Goal: Transaction & Acquisition: Obtain resource

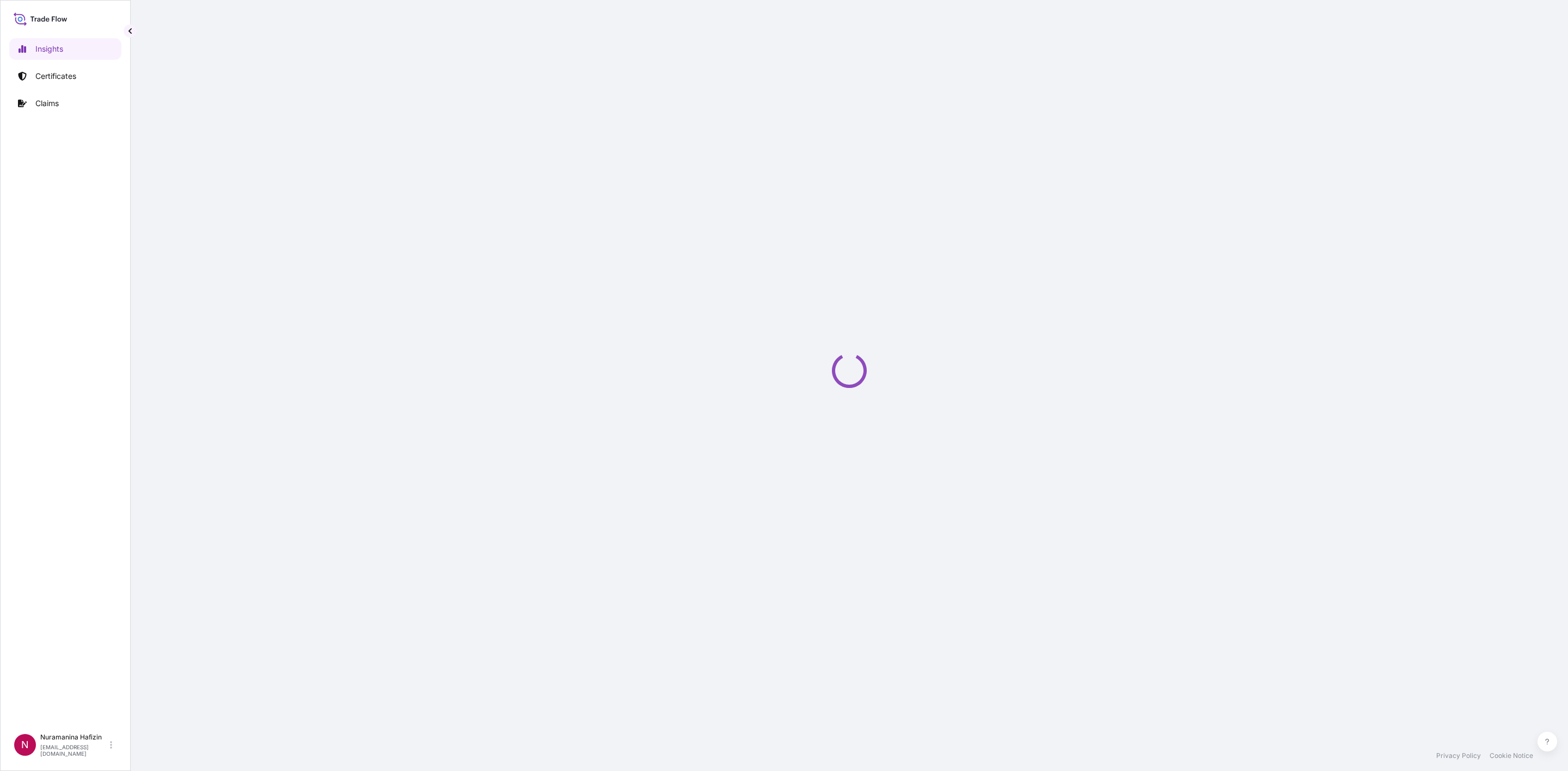
select select "2025"
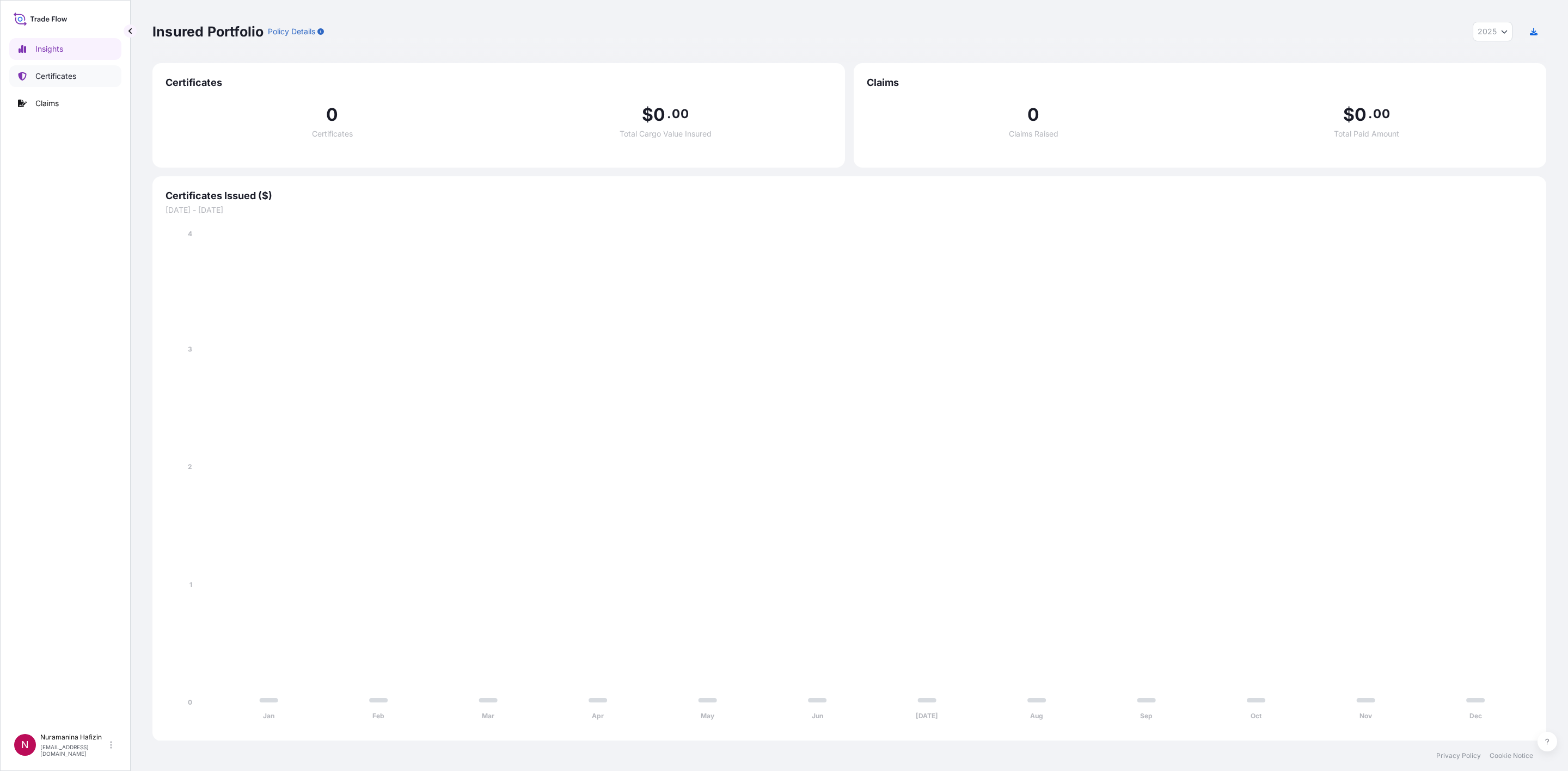
click at [54, 78] on p "Certificates" at bounding box center [55, 76] width 41 height 11
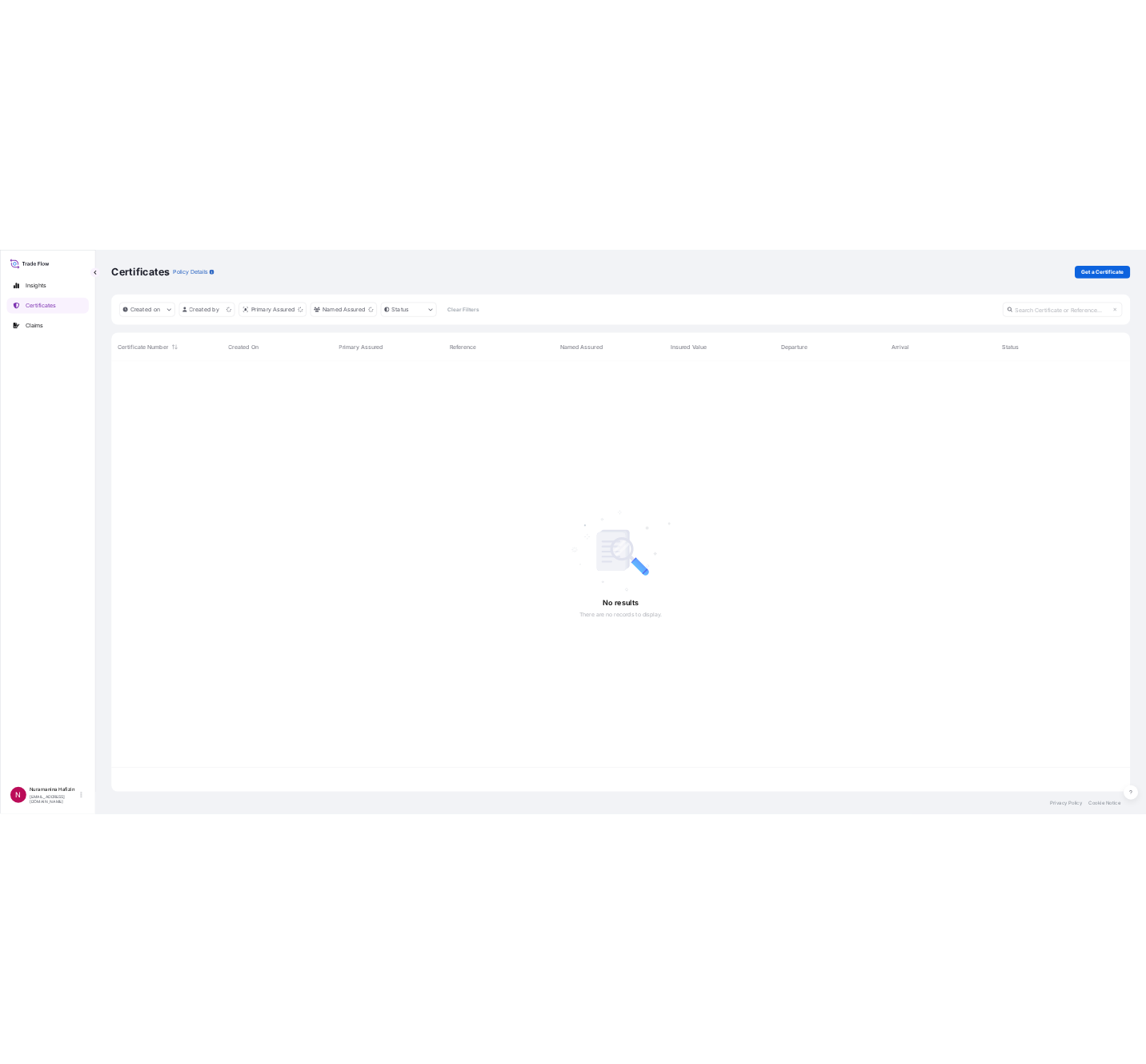
scroll to position [855, 2029]
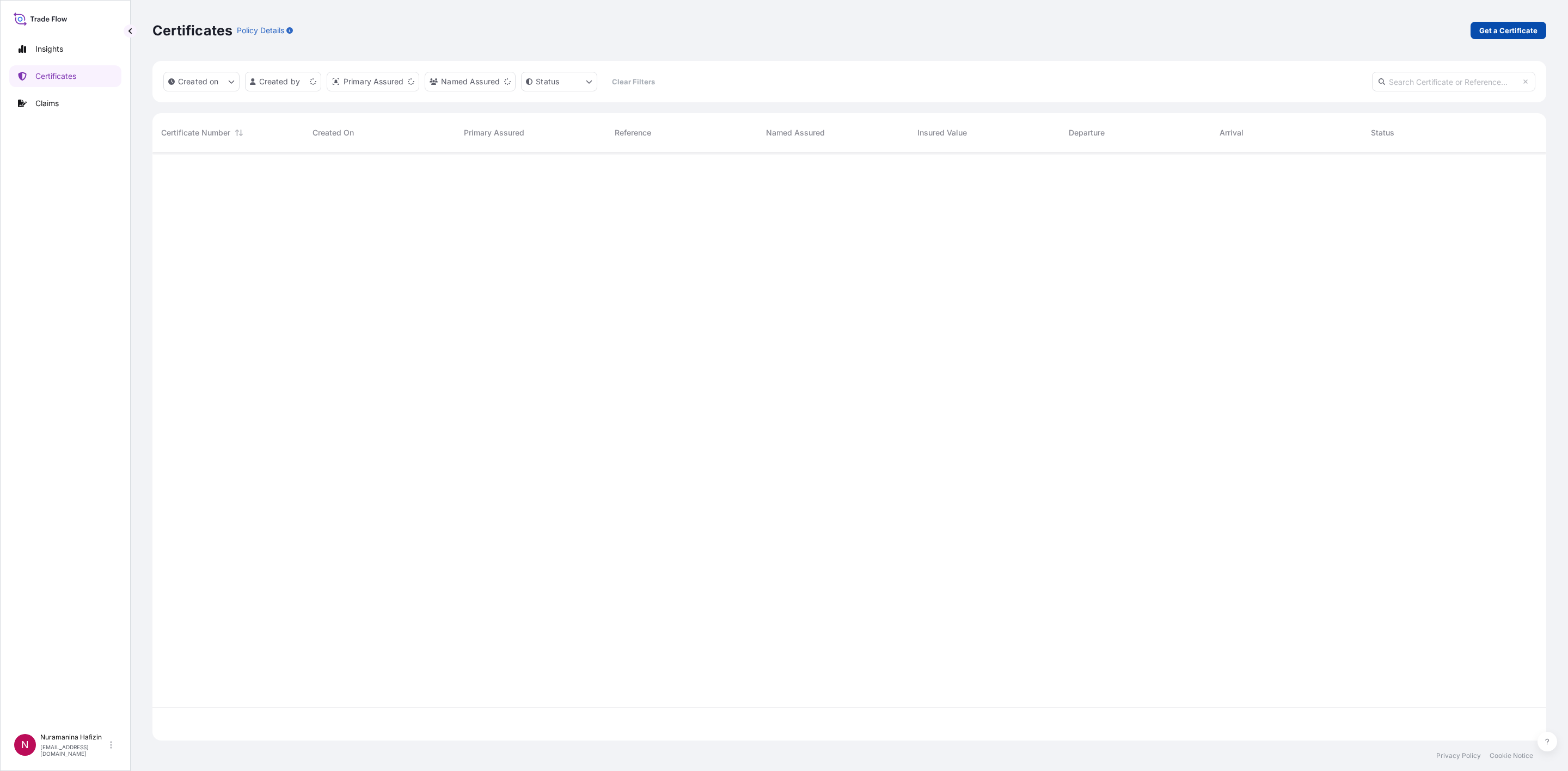
click at [1045, 23] on link "Get a Certificate" at bounding box center [1508, 30] width 75 height 18
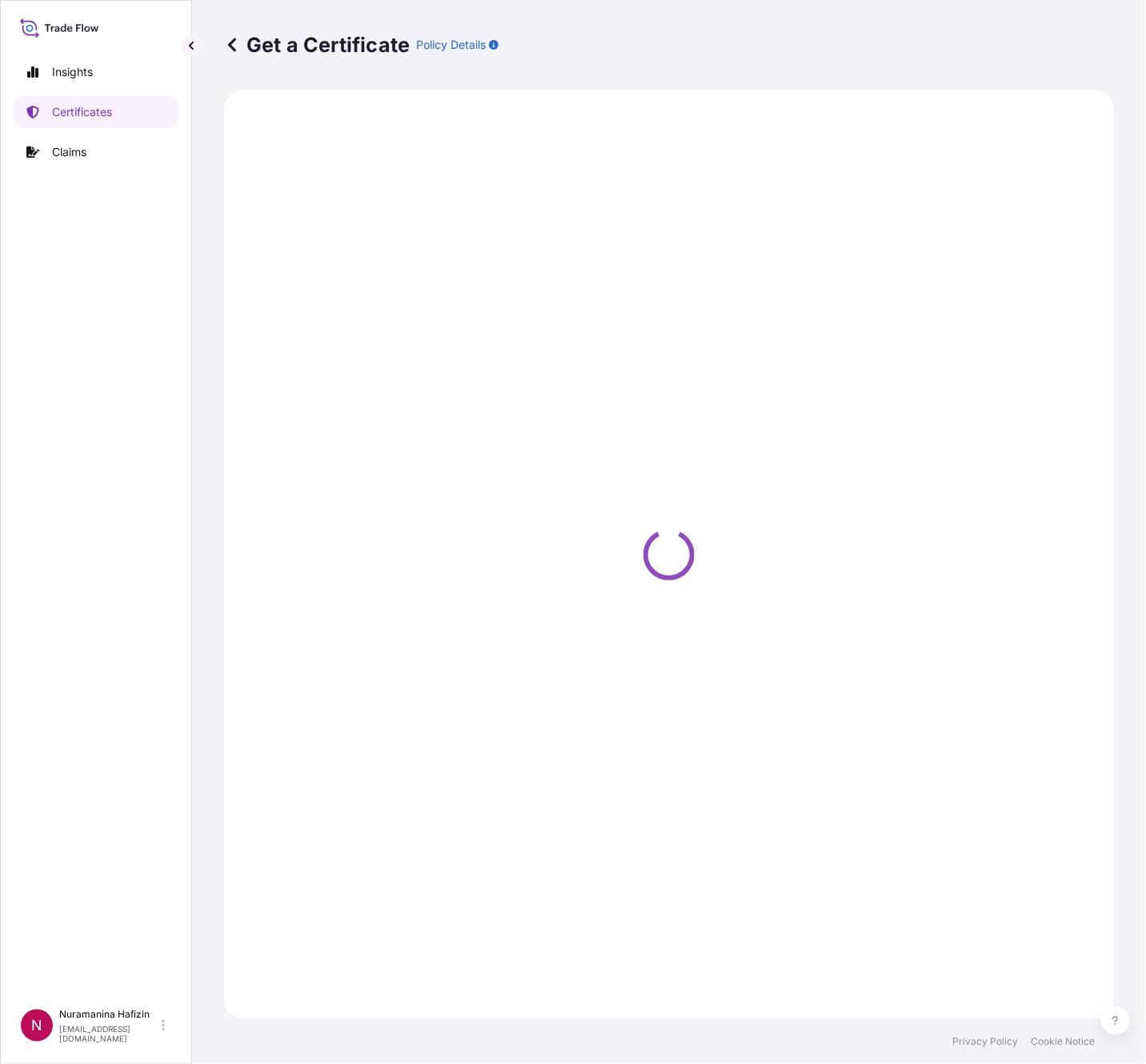
select select "Barge"
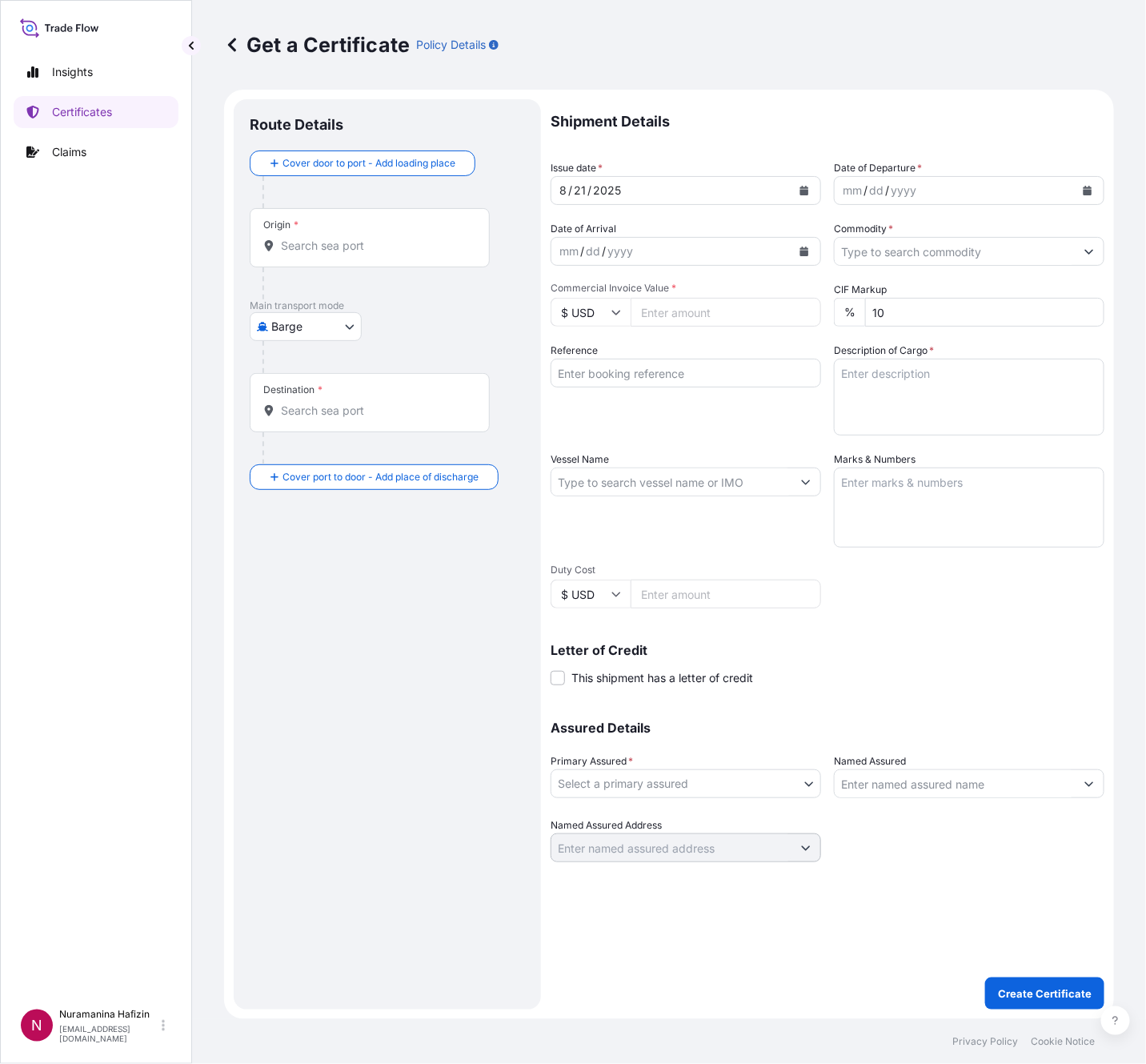
click at [1086, 188] on icon "Calendar" at bounding box center [1088, 191] width 9 height 10
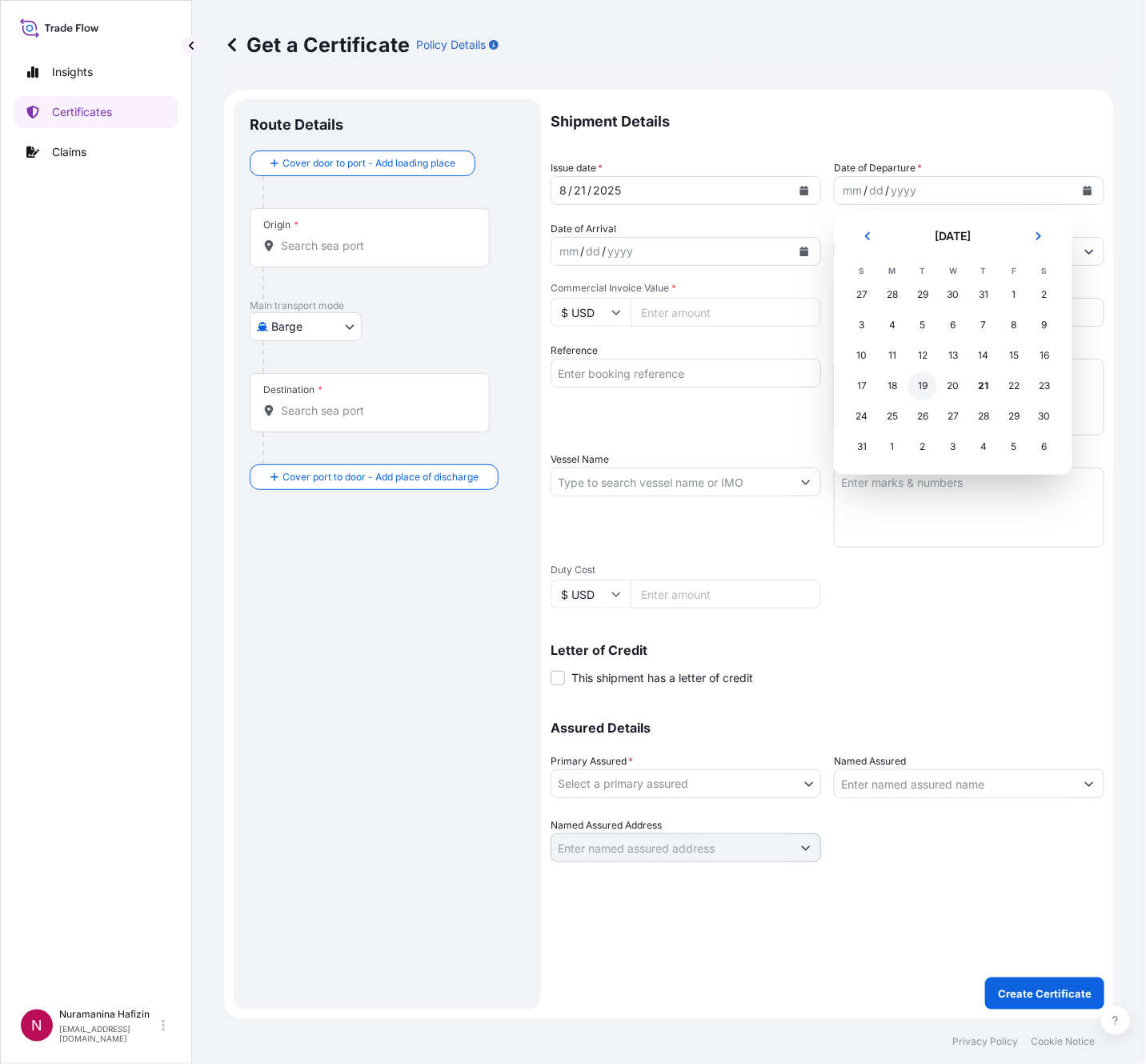
click at [920, 387] on div "19" at bounding box center [922, 386] width 29 height 29
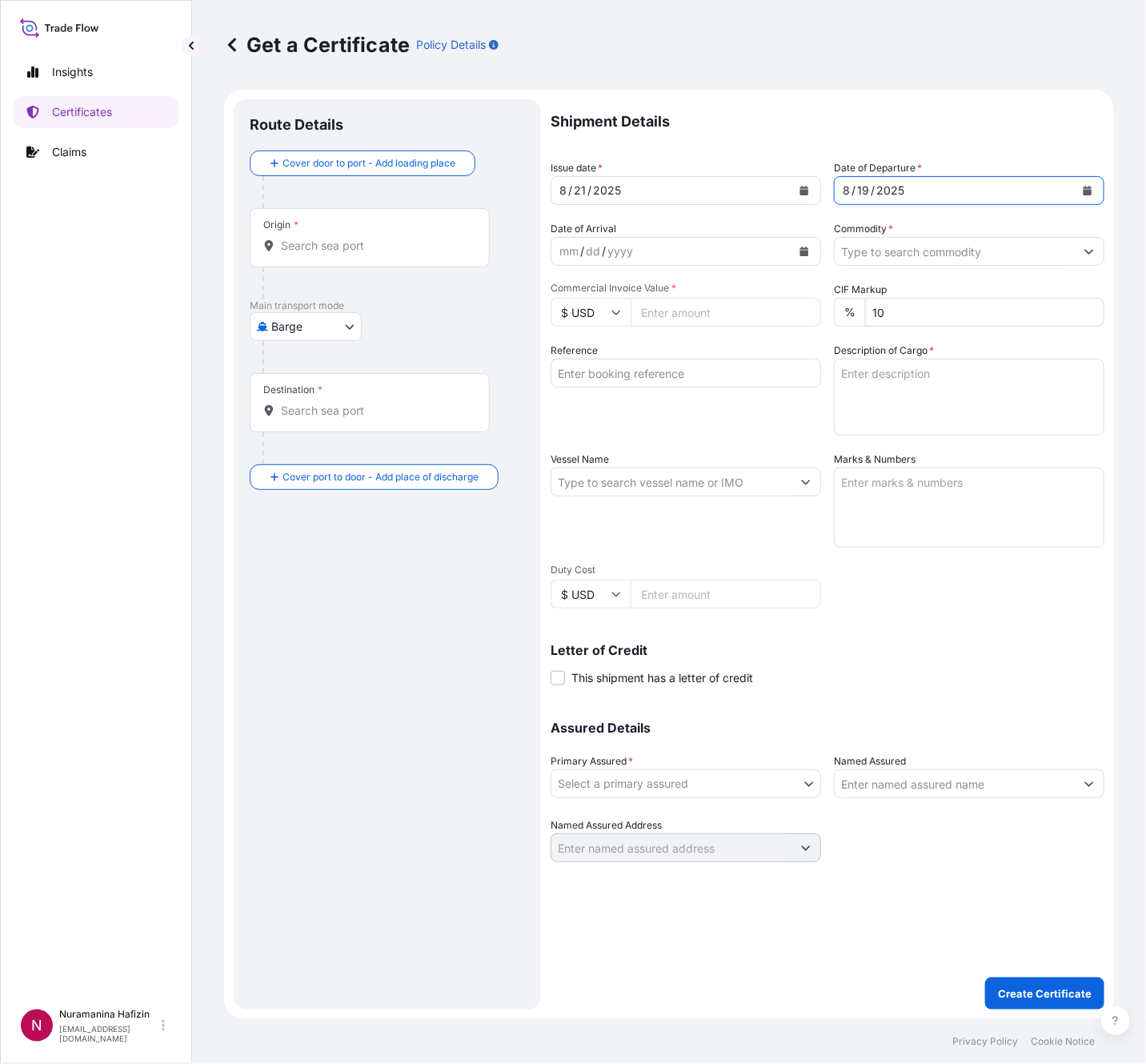
click at [908, 253] on input "Commodity *" at bounding box center [955, 251] width 240 height 29
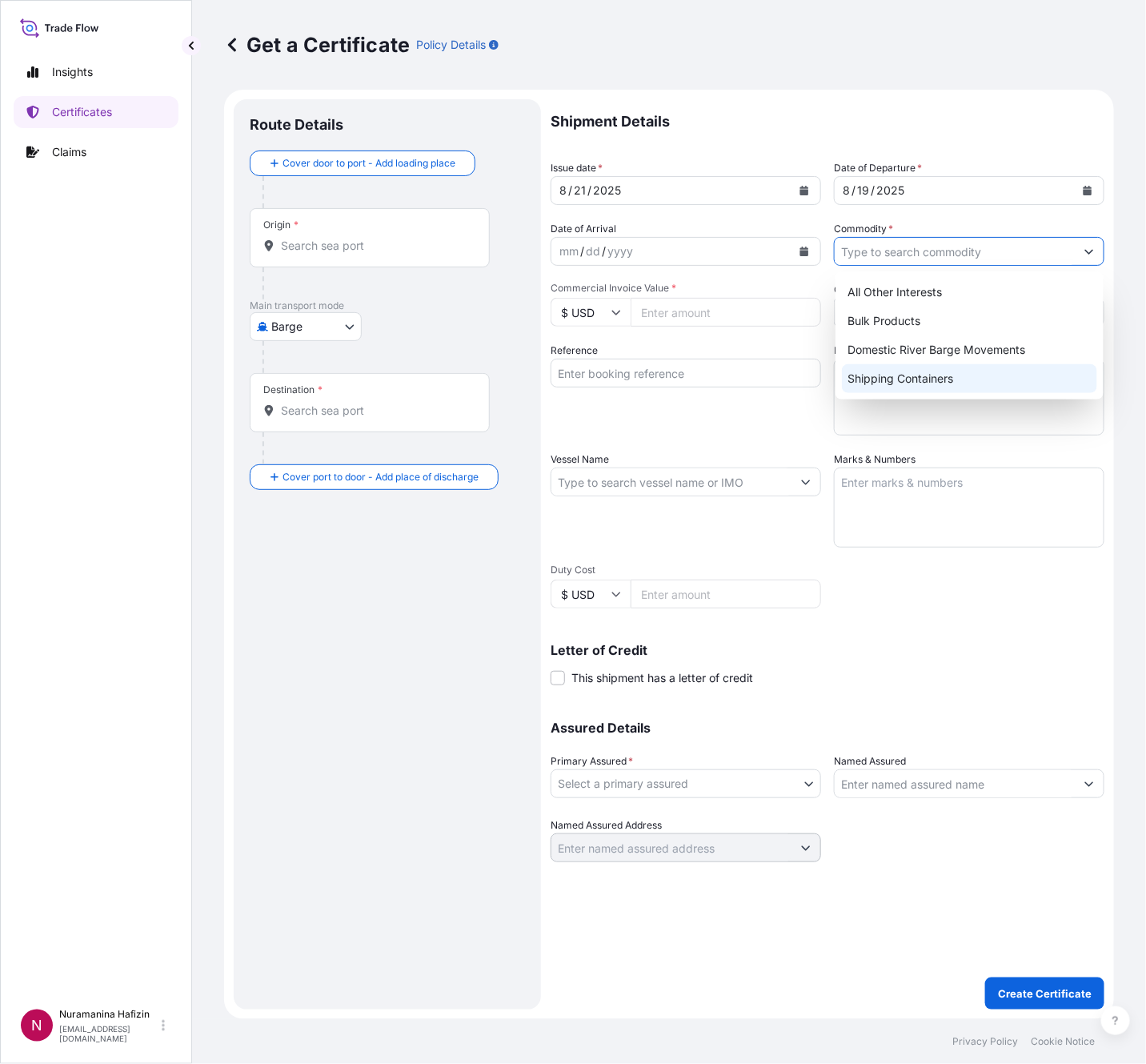
click at [914, 378] on div "Shipping Containers" at bounding box center [969, 379] width 255 height 29
type input "Shipping Containers"
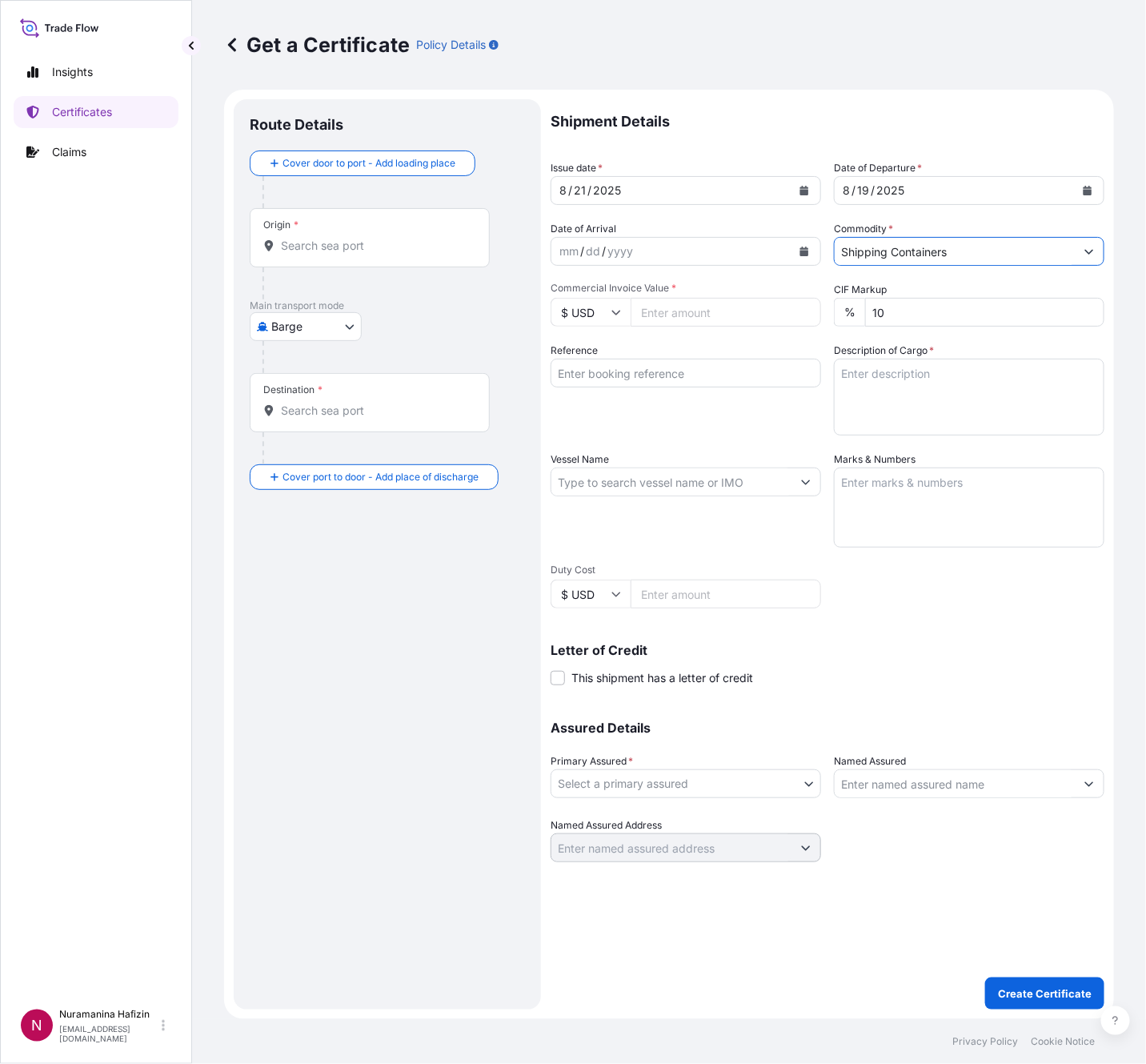
click at [747, 312] on input "Commercial Invoice Value *" at bounding box center [726, 312] width 191 height 29
click at [610, 315] on input "$ USD" at bounding box center [590, 312] width 80 height 29
click at [573, 371] on div "€ EUR" at bounding box center [590, 356] width 67 height 30
type input "€ EUR"
click at [703, 303] on input "Commercial Invoice Value *" at bounding box center [726, 312] width 191 height 29
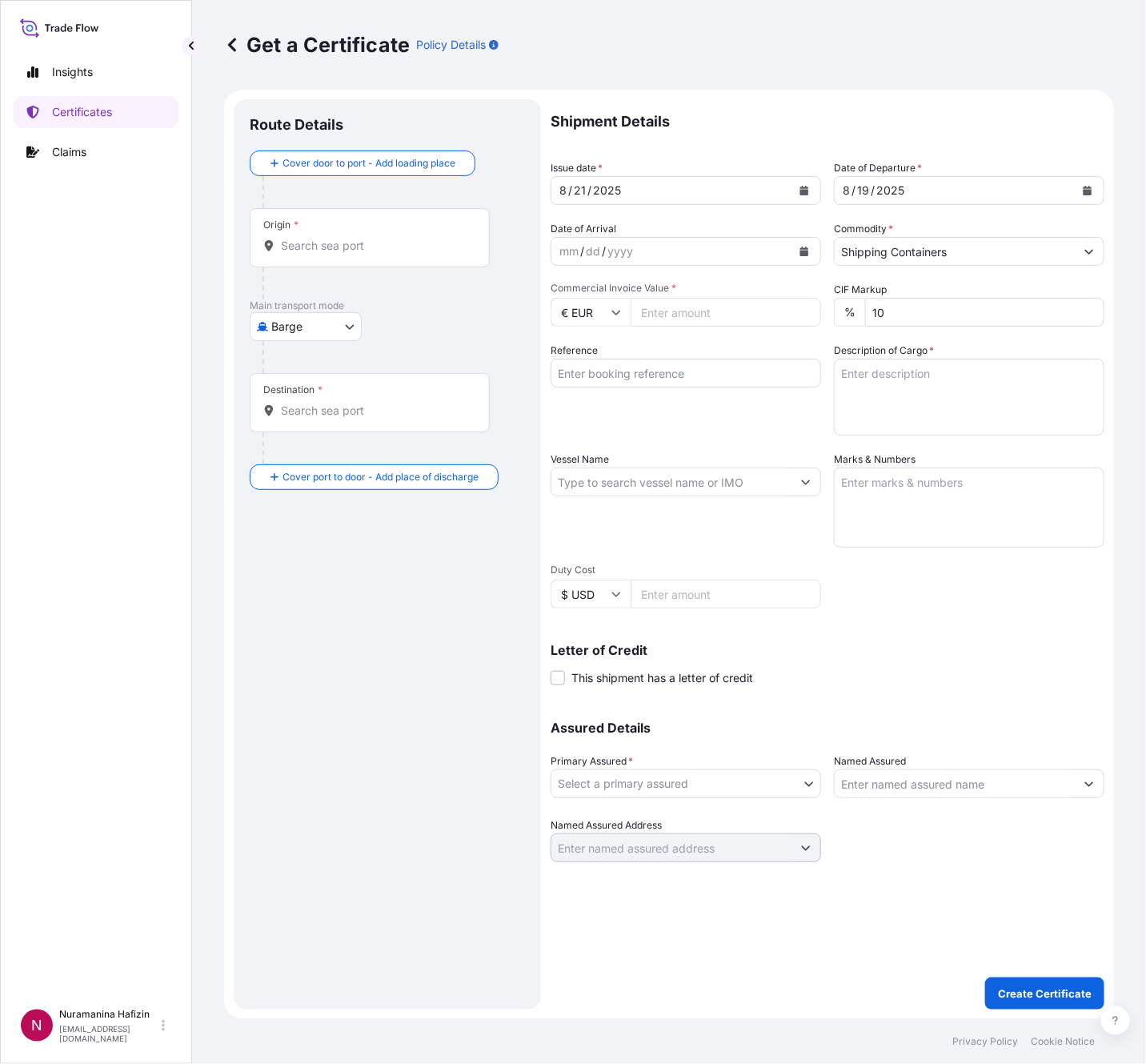
paste input "2100.00"
type input "2100.00"
click at [656, 378] on input "Reference" at bounding box center [685, 373] width 270 height 29
paste input "B000233107"
type input "B000233107"
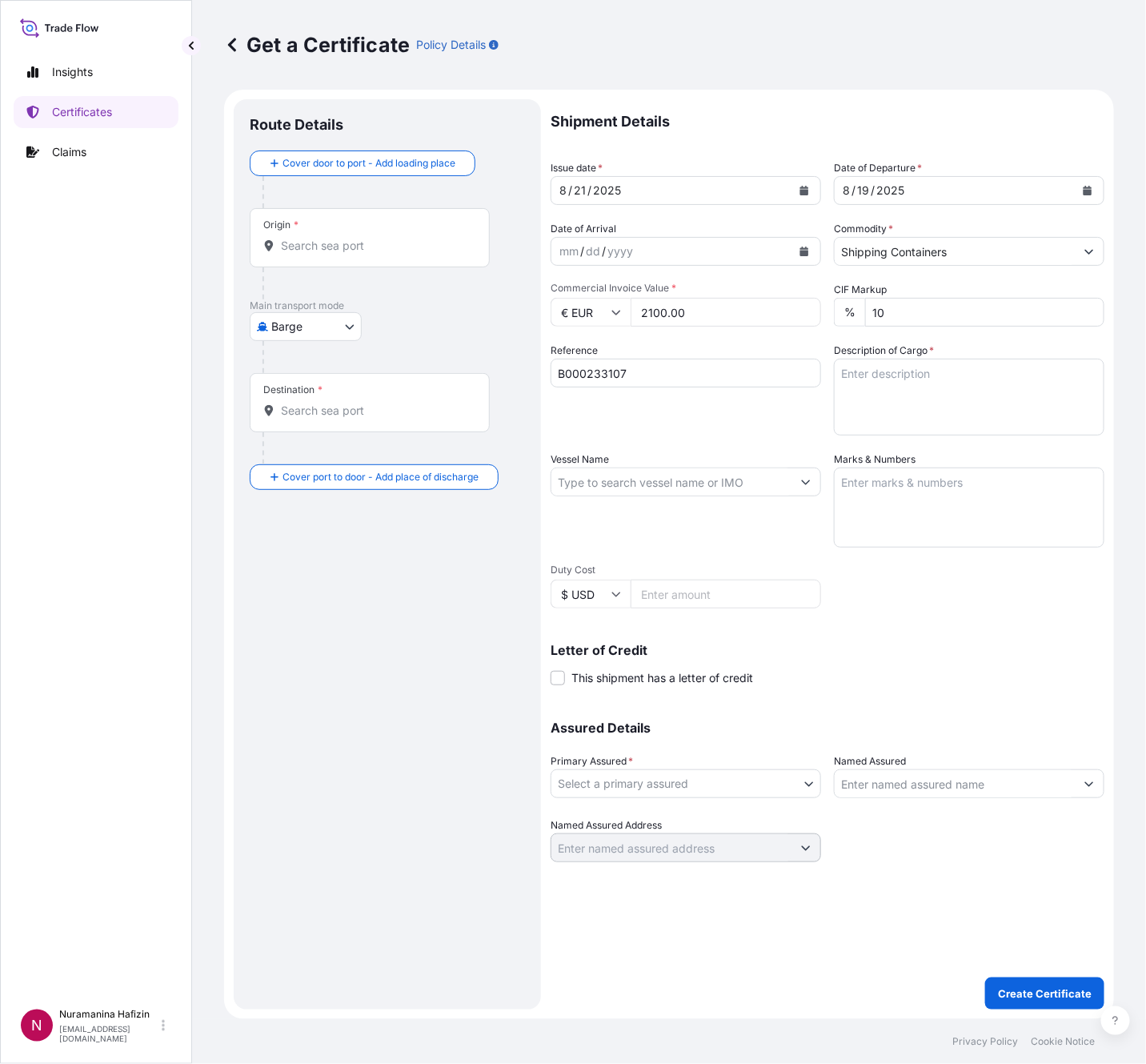
click at [901, 377] on textarea "Description of Cargo *" at bounding box center [969, 397] width 270 height 77
paste textarea "12"
click at [913, 380] on textarea "12" at bounding box center [969, 397] width 270 height 77
paste textarea "12"
paste textarea "BAG LOADED ONTO 1 PALLET LOADED INTO 1 LCL 12 BAG ESTANE(R) GP 92AT NAT 055, BA…"
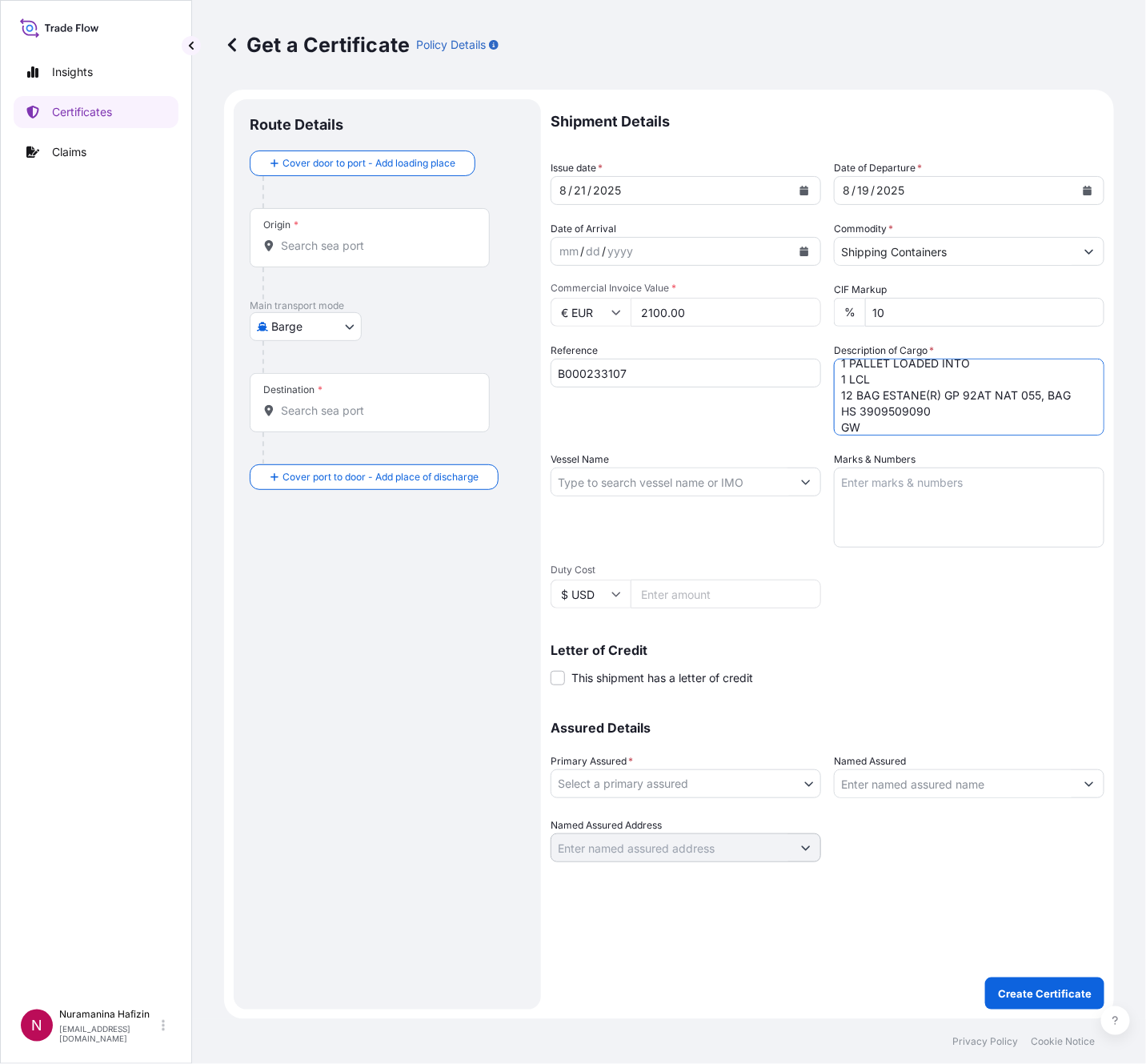
scroll to position [42, 0]
click at [896, 416] on textarea "12 BAG LOADED ONTO 1 PALLET LOADED INTO 1 LCL 12 BAG ESTANE(R) GP 92AT NAT 055,…" at bounding box center [969, 397] width 270 height 77
paste textarea "329.2000"
click at [939, 428] on textarea "12 BAG LOADED ONTO 1 PALLET LOADED INTO 1 LCL 12 BAG ESTANE(R) GP 92AT NAT 055,…" at bounding box center [969, 397] width 270 height 77
paste textarea "300.0000"
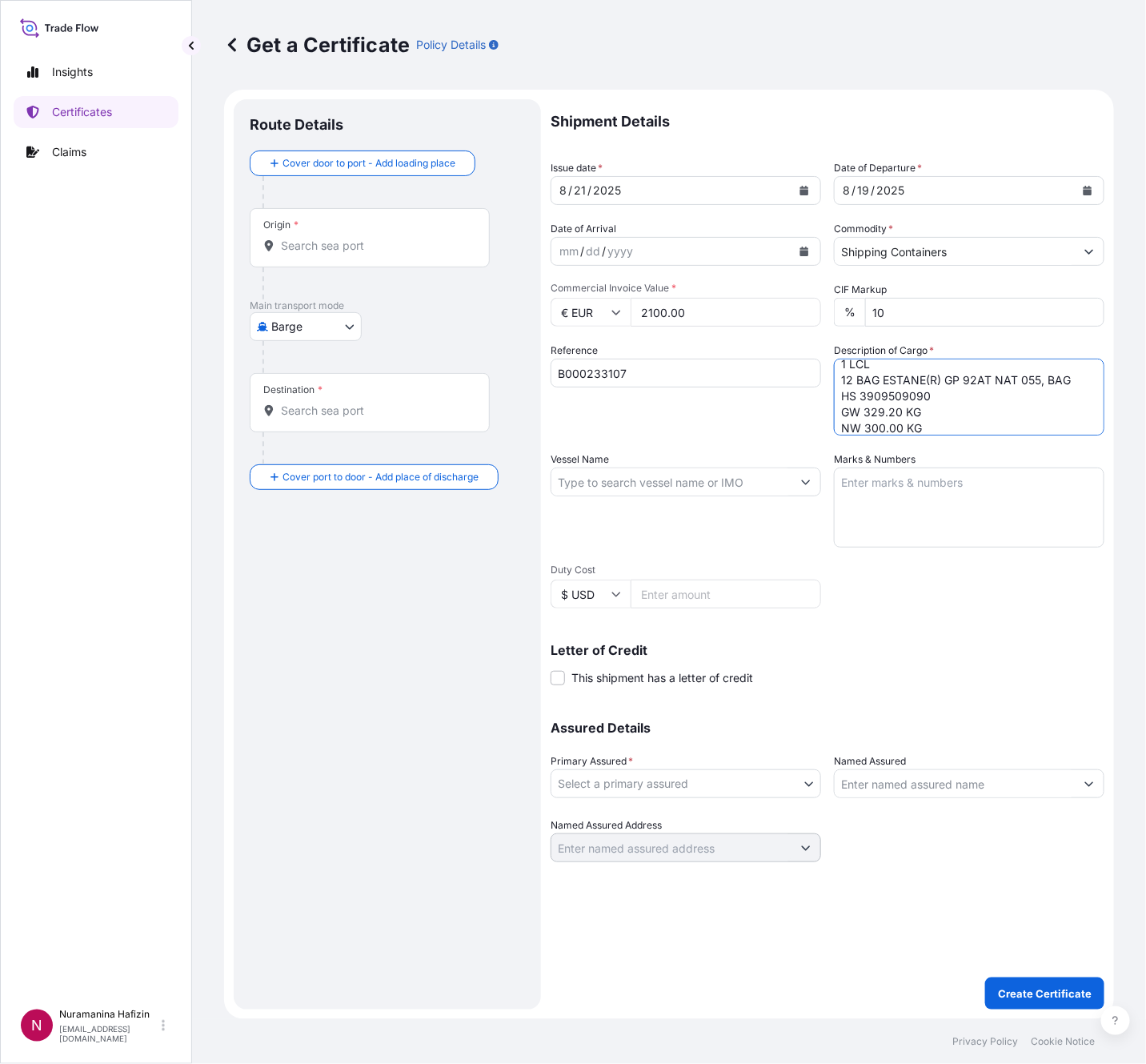
type textarea "12 BAG LOADED ONTO 1 PALLET LOADED INTO 1 LCL 12 BAG ESTANE(R) GP 92AT NAT 055,…"
click at [591, 495] on input "Vessel Name" at bounding box center [671, 481] width 240 height 29
paste input "ZIM [GEOGRAPHIC_DATA]"
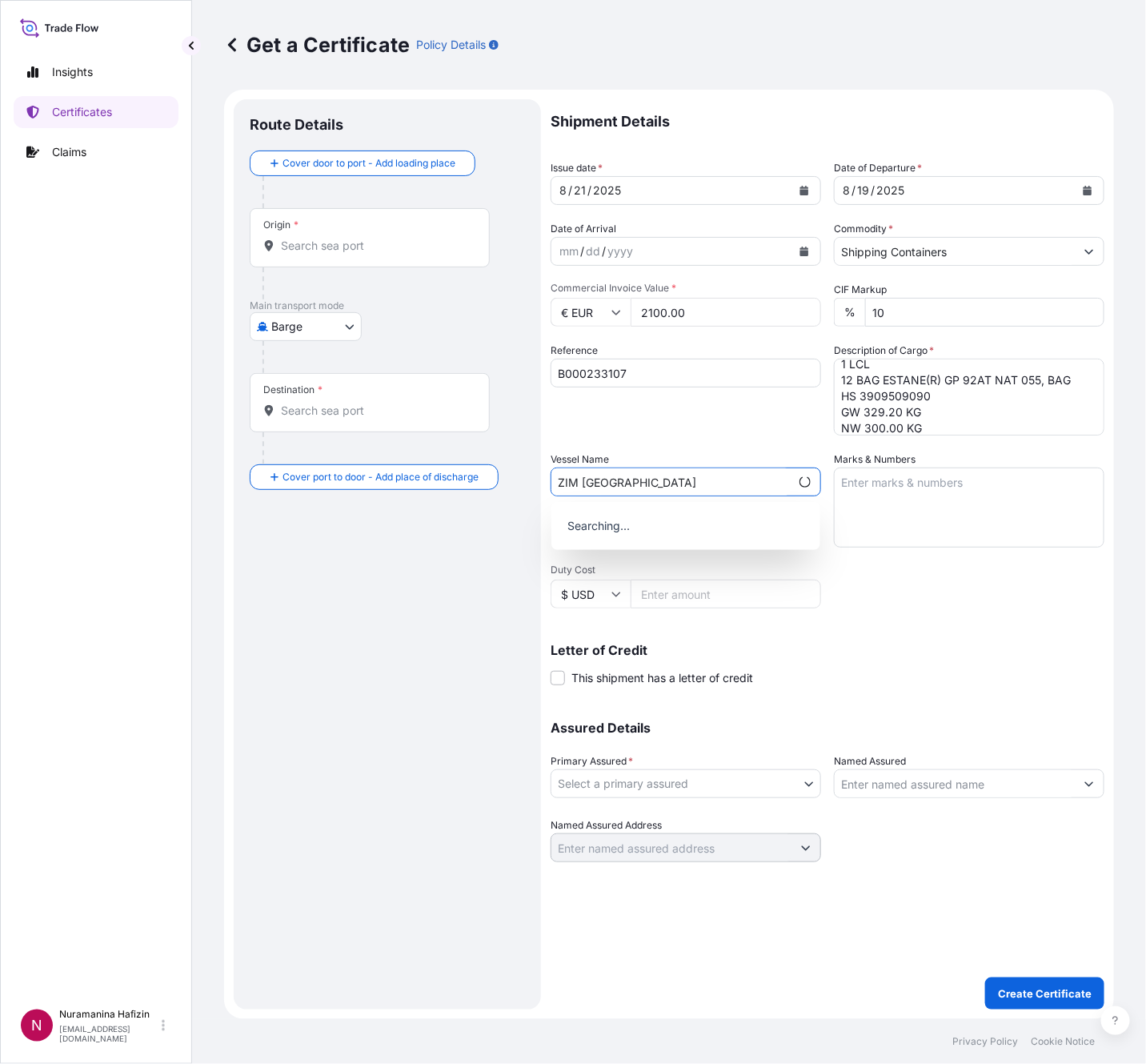
type input "ZIM [GEOGRAPHIC_DATA]"
click at [837, 639] on div "Letter of Credit This shipment has a letter of credit Letter of credit * Letter…" at bounding box center [827, 655] width 554 height 62
click at [682, 481] on input "ZIM [GEOGRAPHIC_DATA]" at bounding box center [670, 481] width 239 height 29
click at [742, 755] on body "0 options available. Insights Certificates Claims N Nuramanina Hafizin [EMAIL_A…" at bounding box center [573, 532] width 1146 height 1064
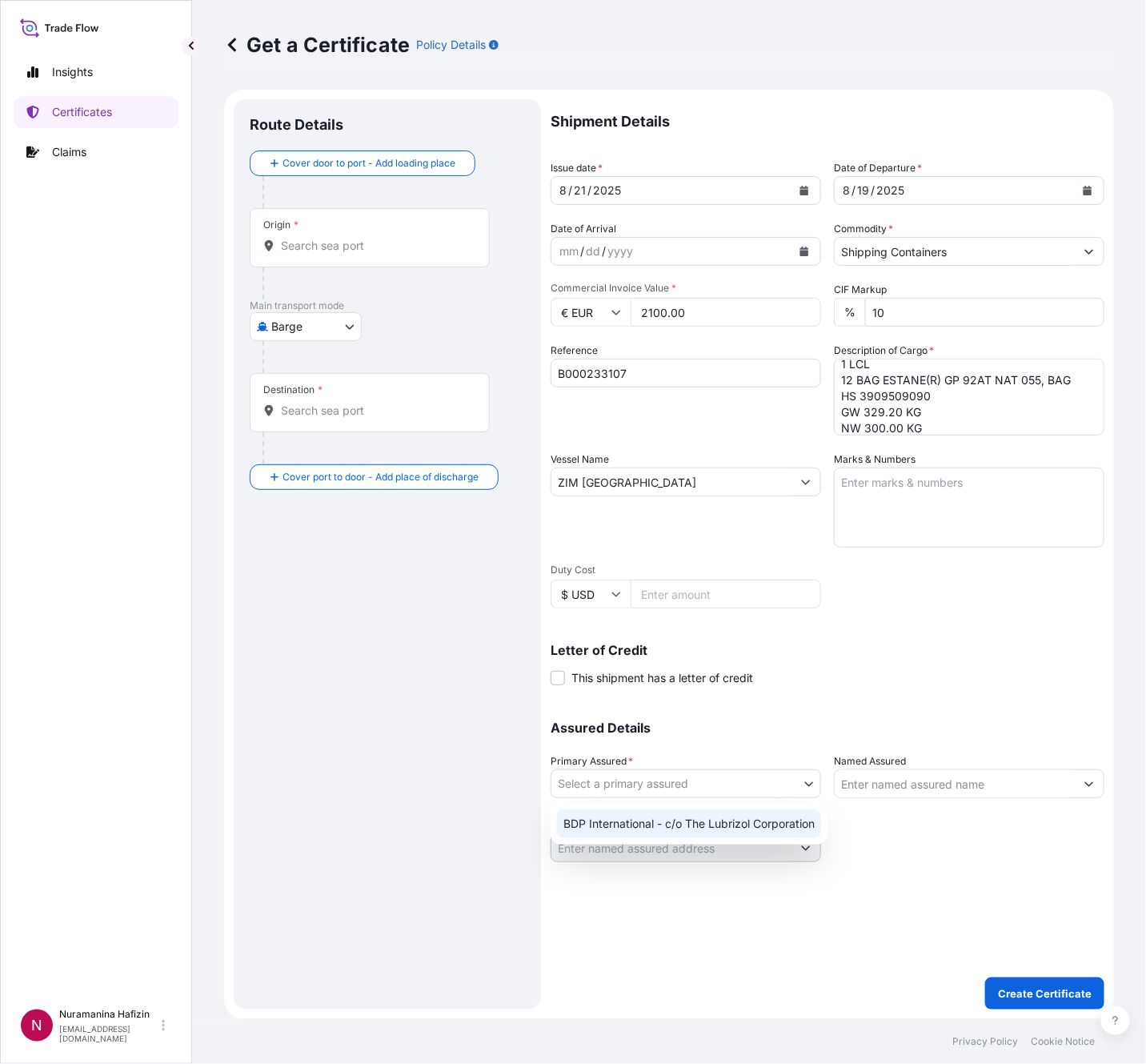
click at [714, 755] on div "BDP International - c/o The Lubrizol Corporation" at bounding box center [689, 823] width 264 height 29
select select "31972"
click at [971, 755] on input "Named Assured" at bounding box center [955, 784] width 240 height 29
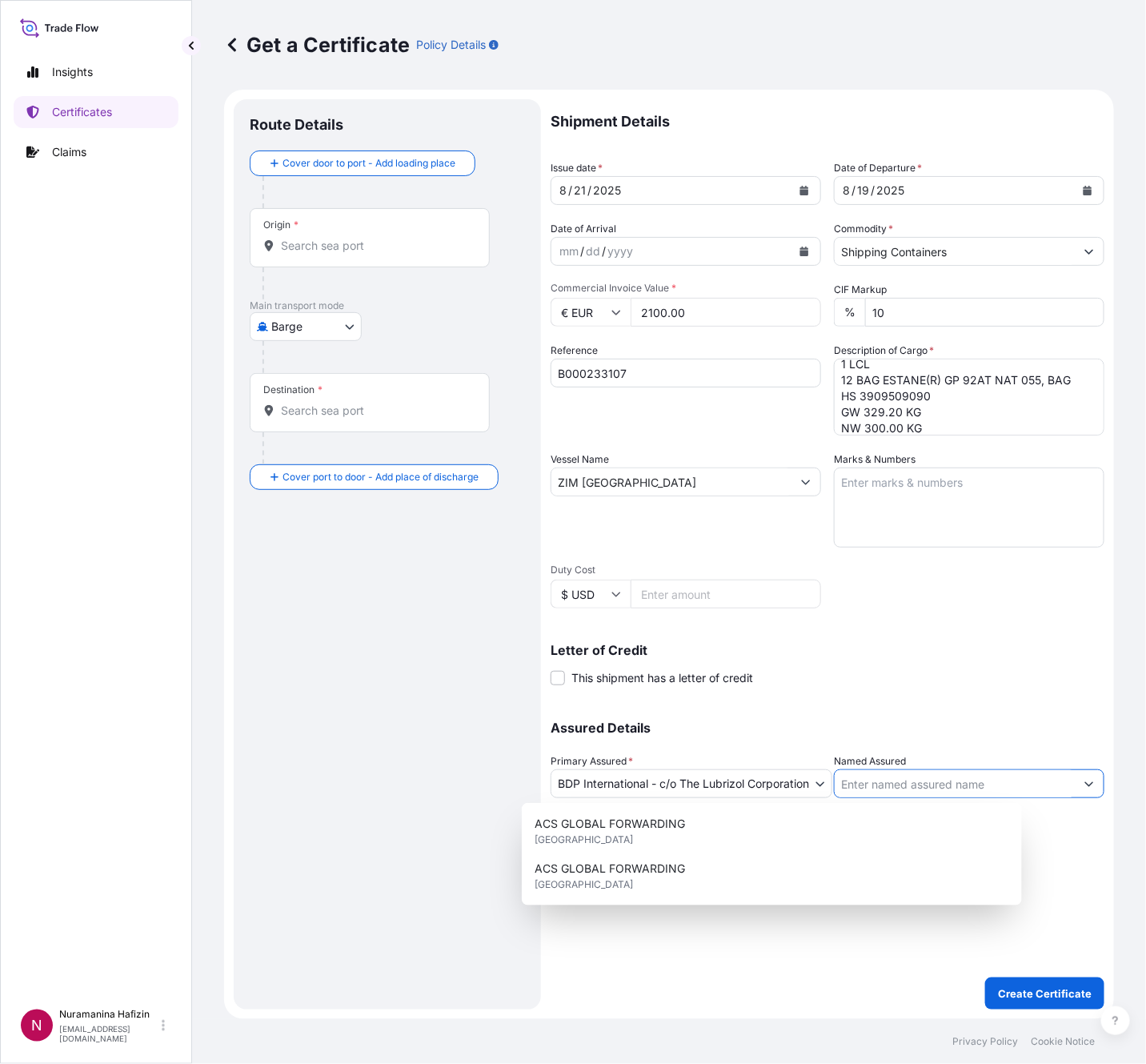
paste input "ULTRAPLAST TECHNOLOGIES (2018) LTD."
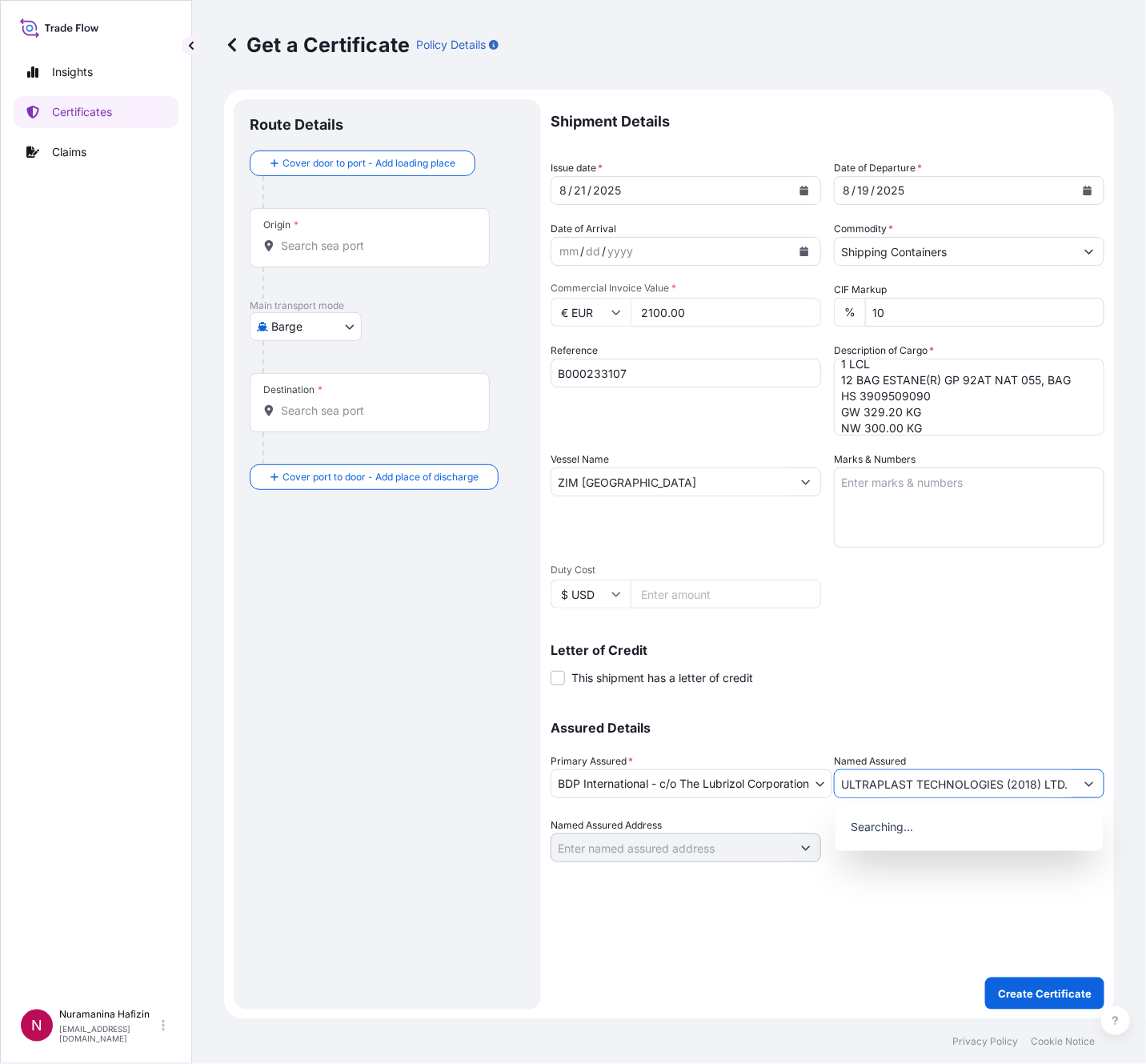
type input "ULTRAPLAST TECHNOLOGIES (2018) LTD."
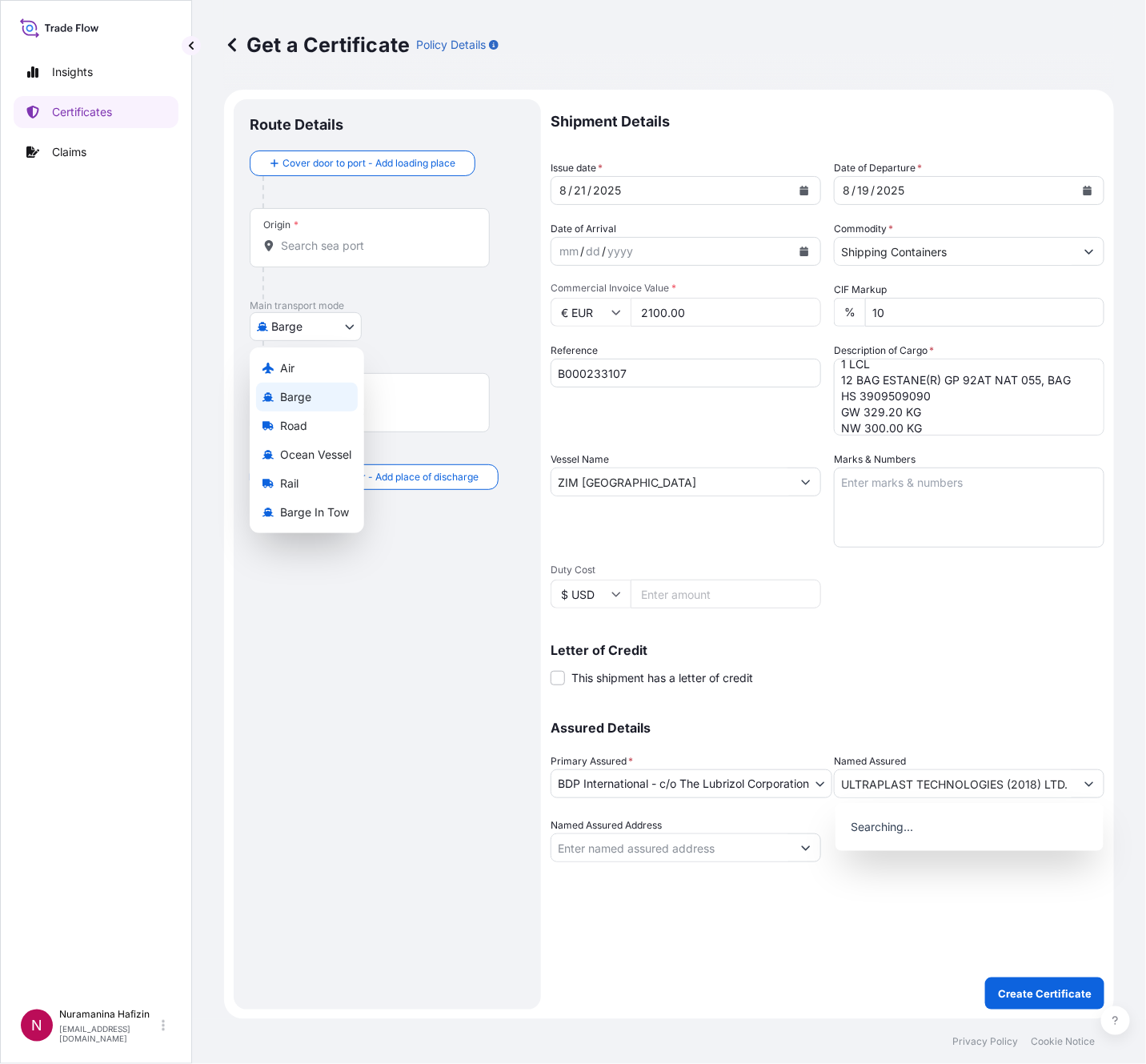
click at [284, 332] on body "15 options available. 0 options available. Insights Certificates Claims N Nuram…" at bounding box center [573, 532] width 1146 height 1064
click at [298, 454] on span "Ocean Vessel" at bounding box center [316, 455] width 72 height 16
select select "Ocean Vessel"
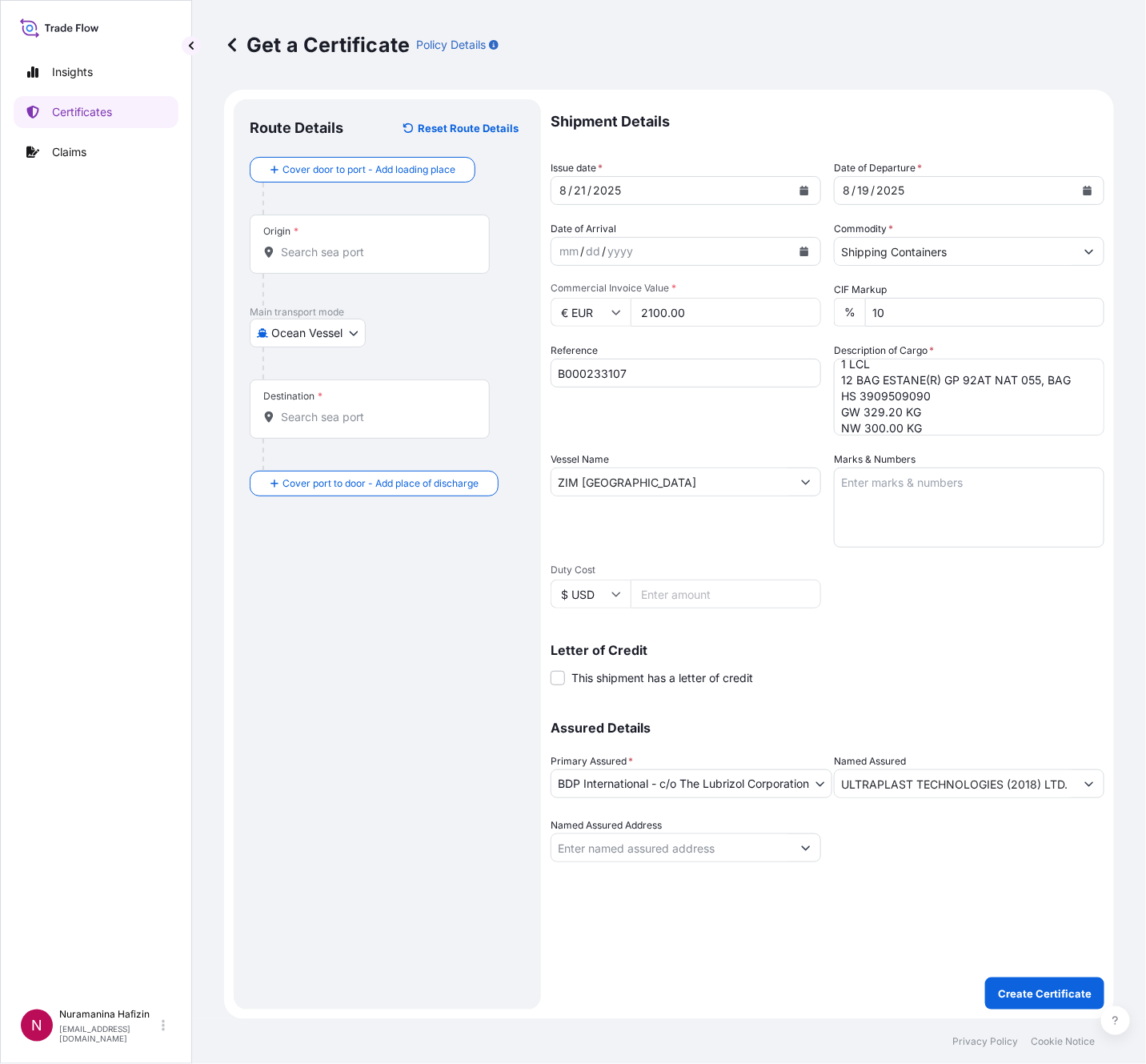
click at [341, 226] on div "Origin *" at bounding box center [369, 244] width 240 height 59
click at [341, 244] on input "Origin *" at bounding box center [375, 252] width 189 height 16
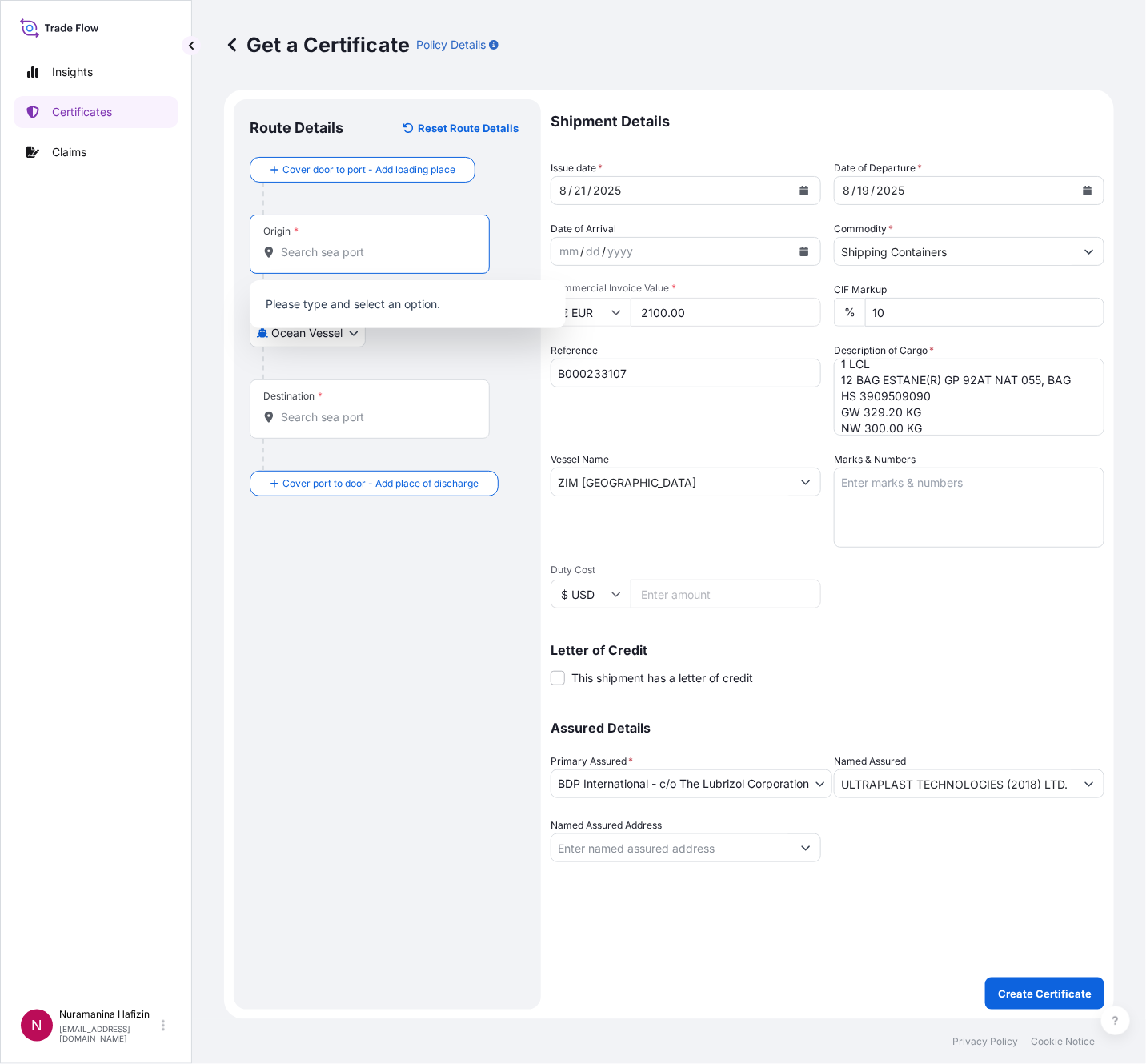
paste input "WESTERLO, [GEOGRAPHIC_DATA]"
click at [384, 253] on input "WESTERLO," at bounding box center [366, 252] width 170 height 16
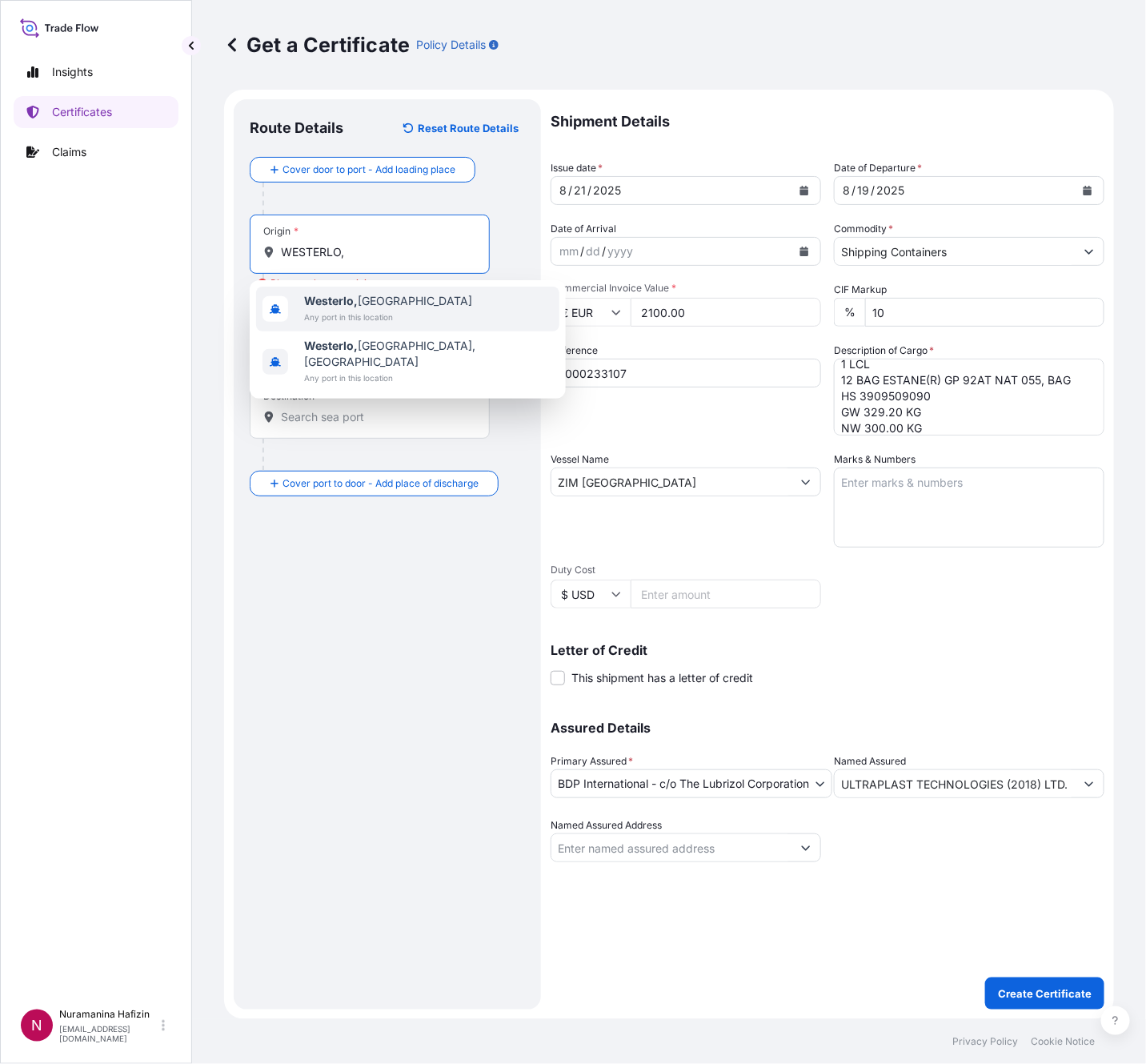
click at [389, 298] on span "[GEOGRAPHIC_DATA], [GEOGRAPHIC_DATA]" at bounding box center [388, 301] width 168 height 16
type input "[GEOGRAPHIC_DATA], [GEOGRAPHIC_DATA]"
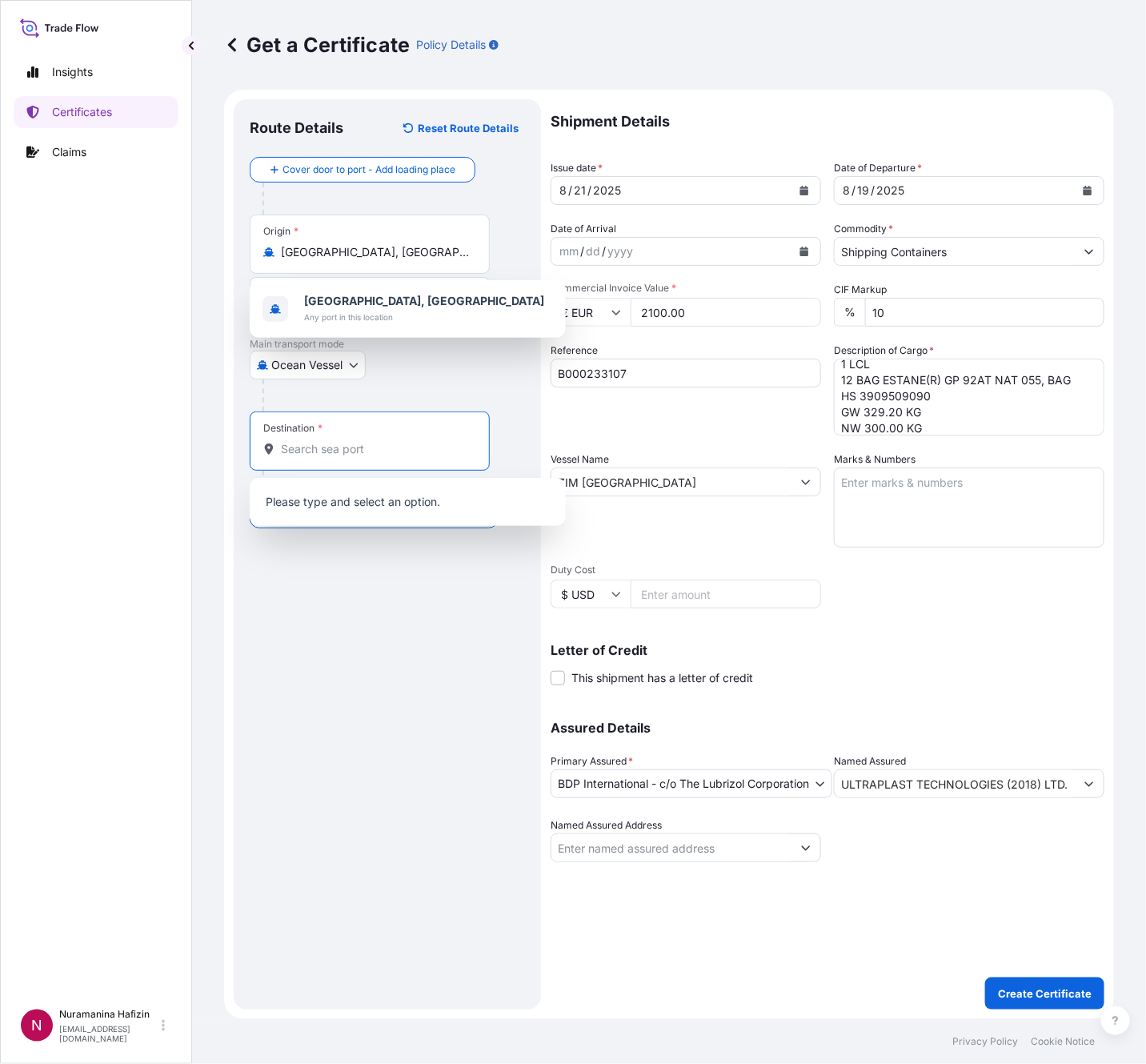
click at [418, 456] on input "Destination *" at bounding box center [375, 449] width 189 height 16
paste input "ASHDOD, [GEOGRAPHIC_DATA]"
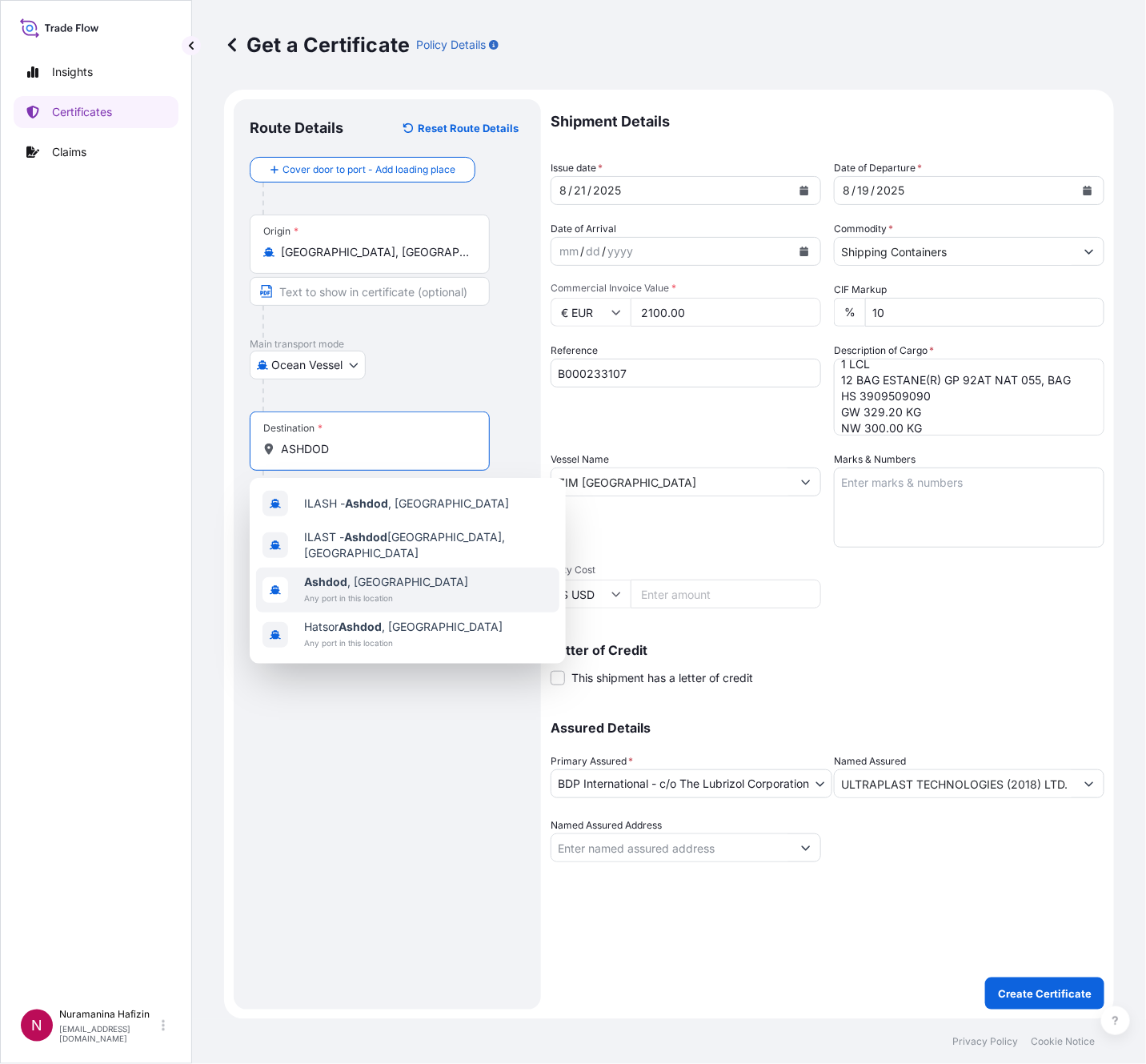
click at [402, 584] on div "[GEOGRAPHIC_DATA] , [GEOGRAPHIC_DATA] Any port in this location" at bounding box center [407, 590] width 303 height 45
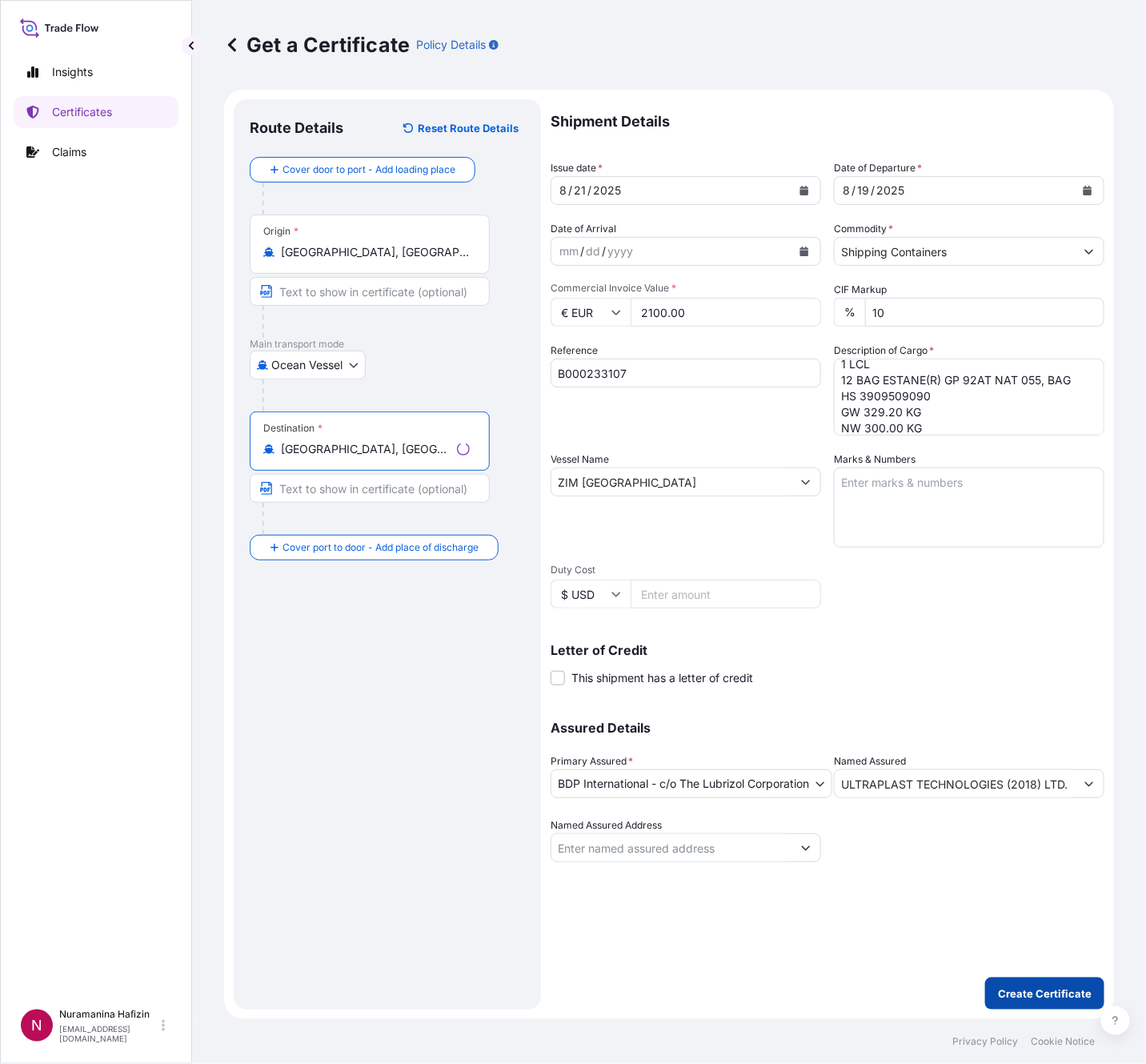
type input "[GEOGRAPHIC_DATA], [GEOGRAPHIC_DATA]"
click at [1059, 755] on p "Create Certificate" at bounding box center [1044, 993] width 94 height 16
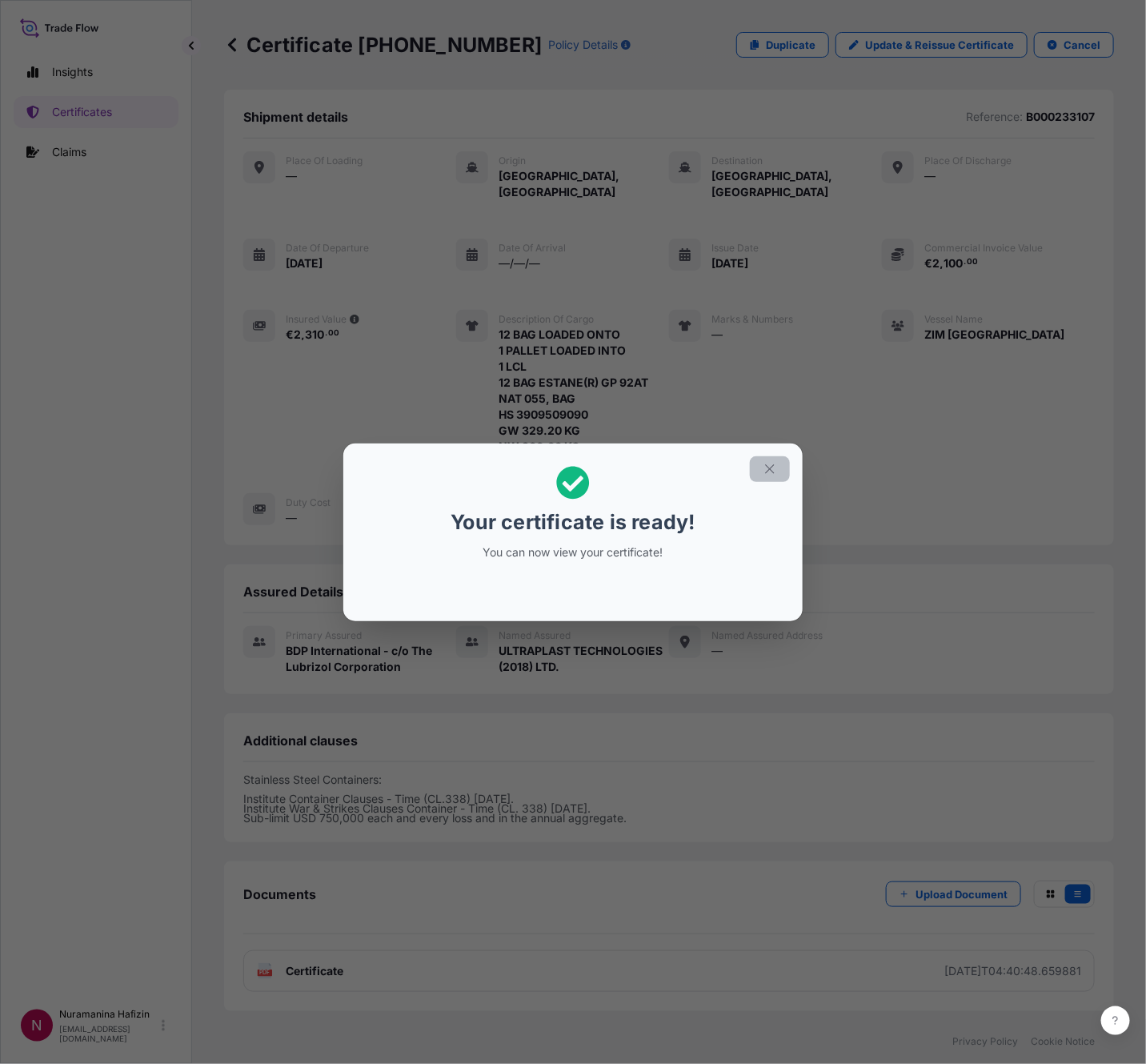
click at [764, 476] on button "button" at bounding box center [769, 469] width 40 height 26
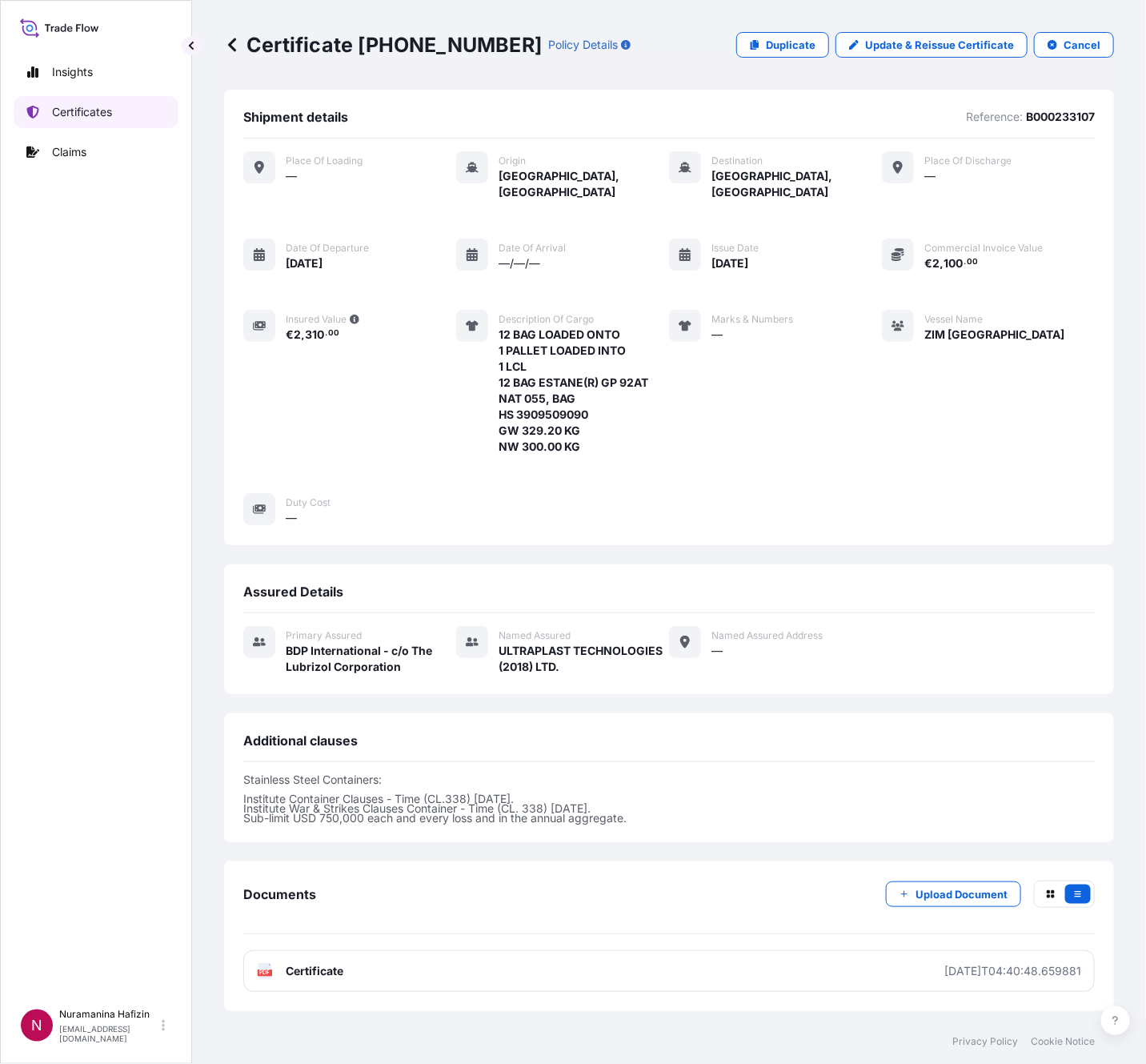
click at [67, 123] on link "Certificates" at bounding box center [96, 112] width 165 height 32
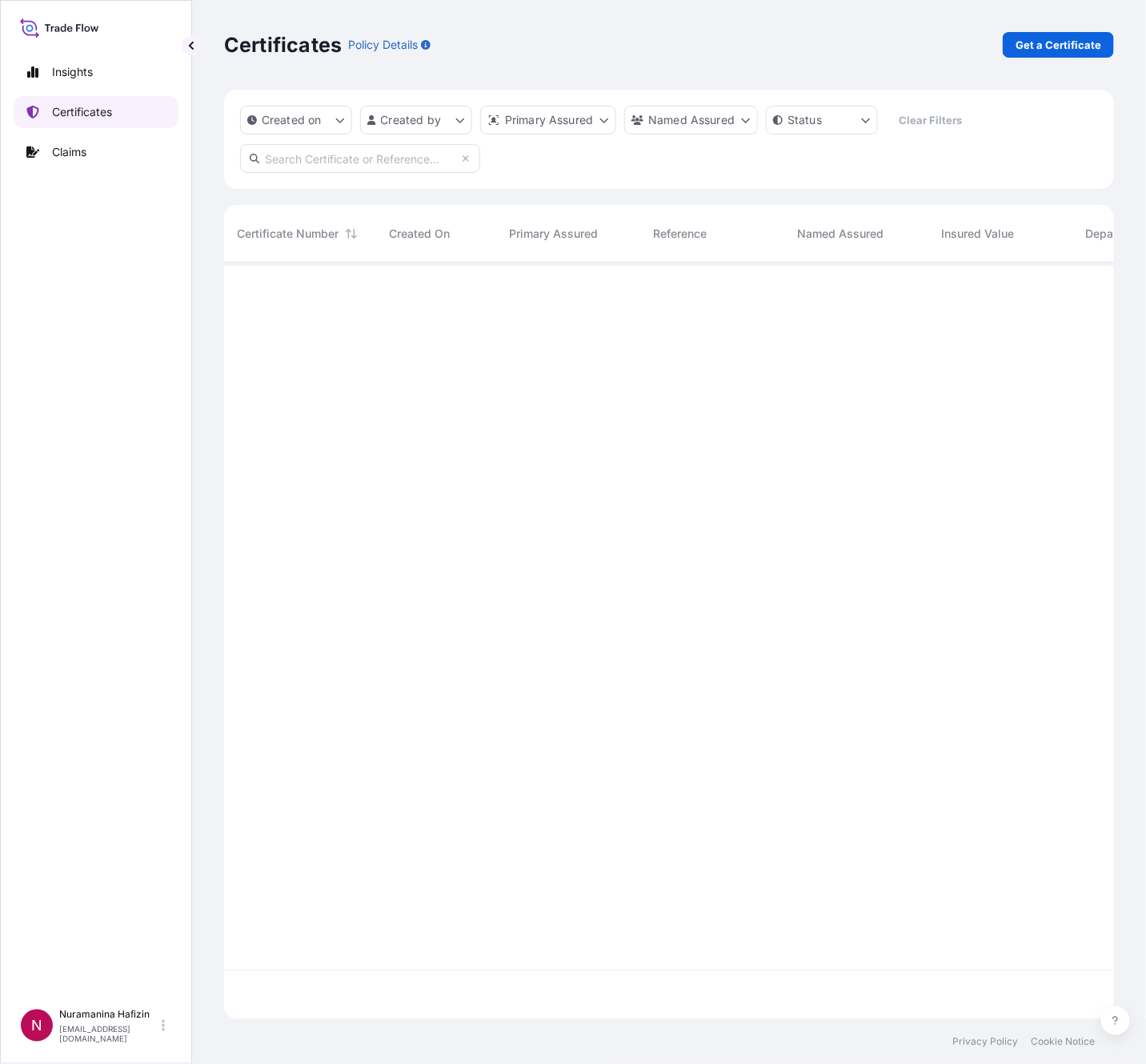
scroll to position [747, 871]
click at [377, 157] on input "text" at bounding box center [360, 158] width 240 height 29
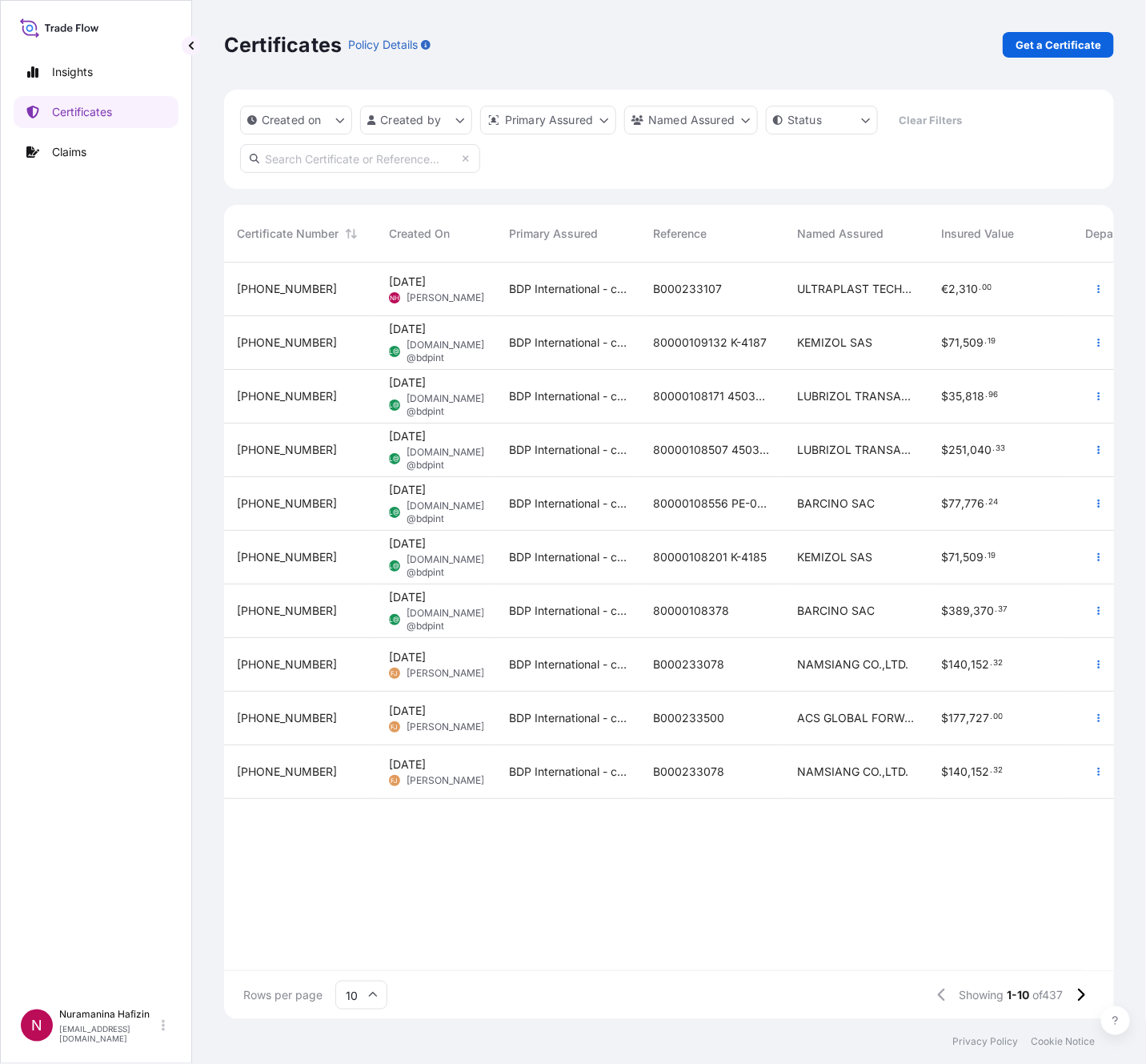
click at [353, 157] on input "text" at bounding box center [360, 158] width 240 height 29
paste input "B000233107"
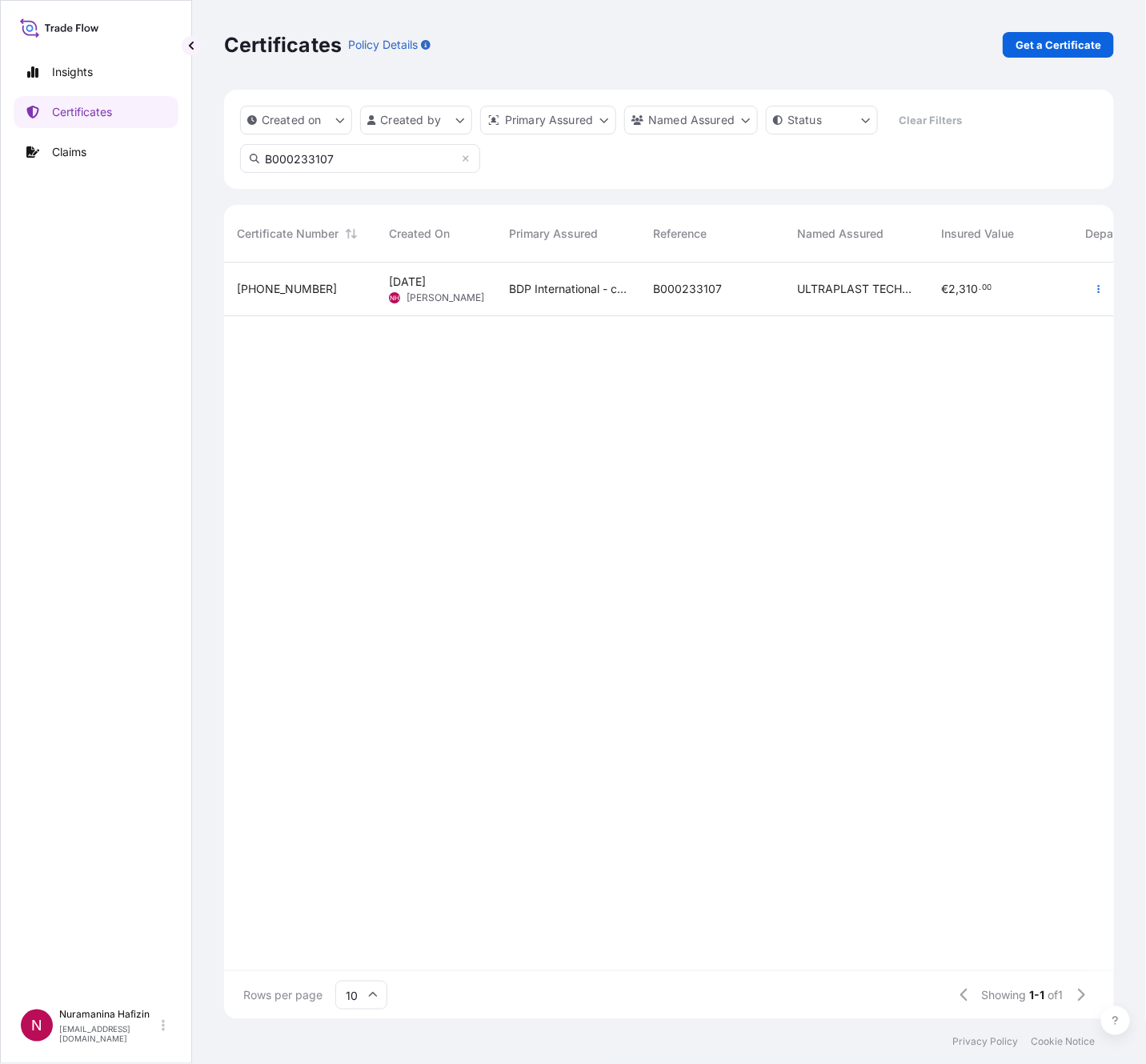
type input "B000233107"
click at [1098, 291] on icon "button" at bounding box center [1099, 289] width 10 height 10
click at [992, 353] on p "Download certificate" at bounding box center [1022, 350] width 108 height 16
